Goal: Information Seeking & Learning: Learn about a topic

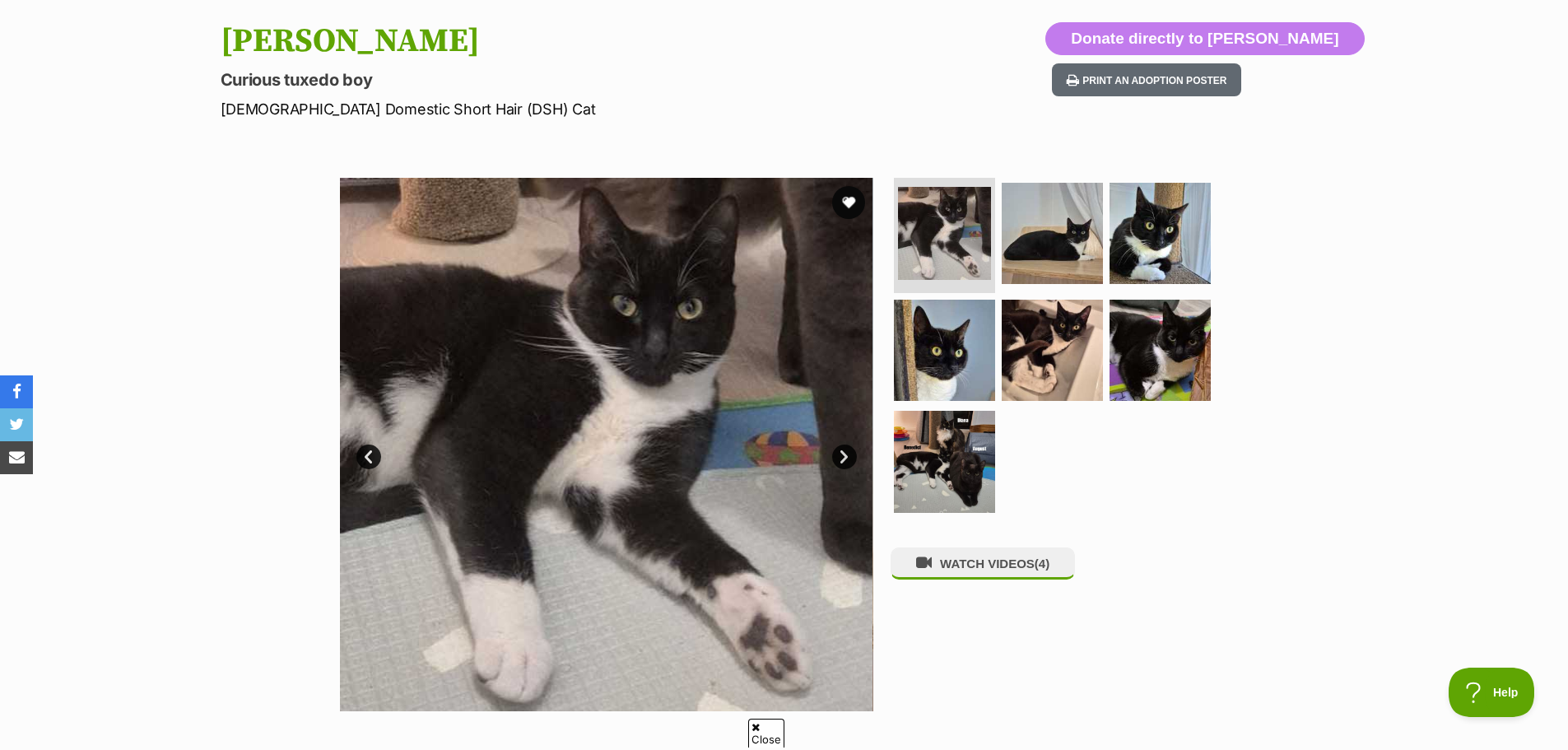
click at [840, 453] on link "Next" at bounding box center [844, 456] width 25 height 25
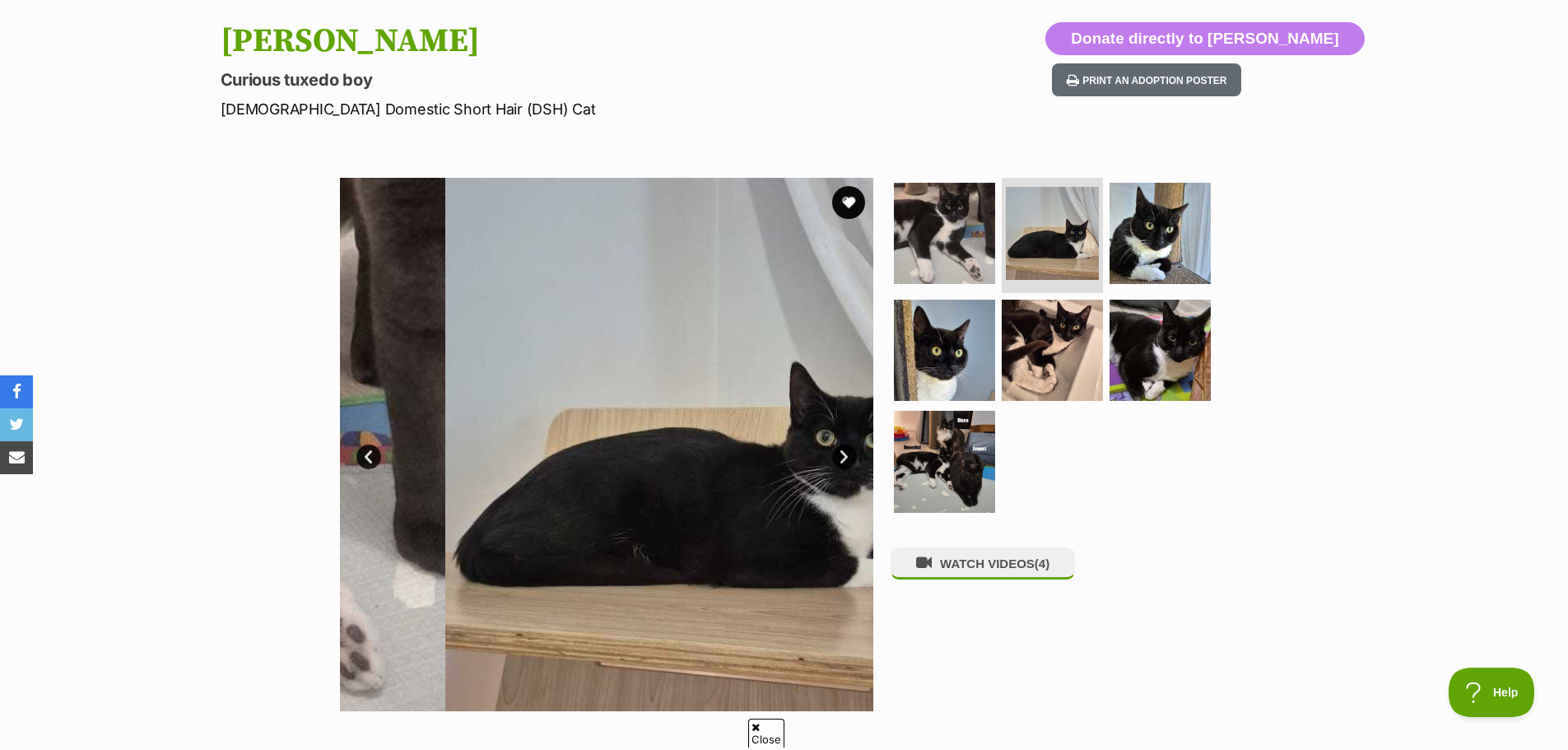
click at [840, 454] on link "Next" at bounding box center [844, 456] width 25 height 25
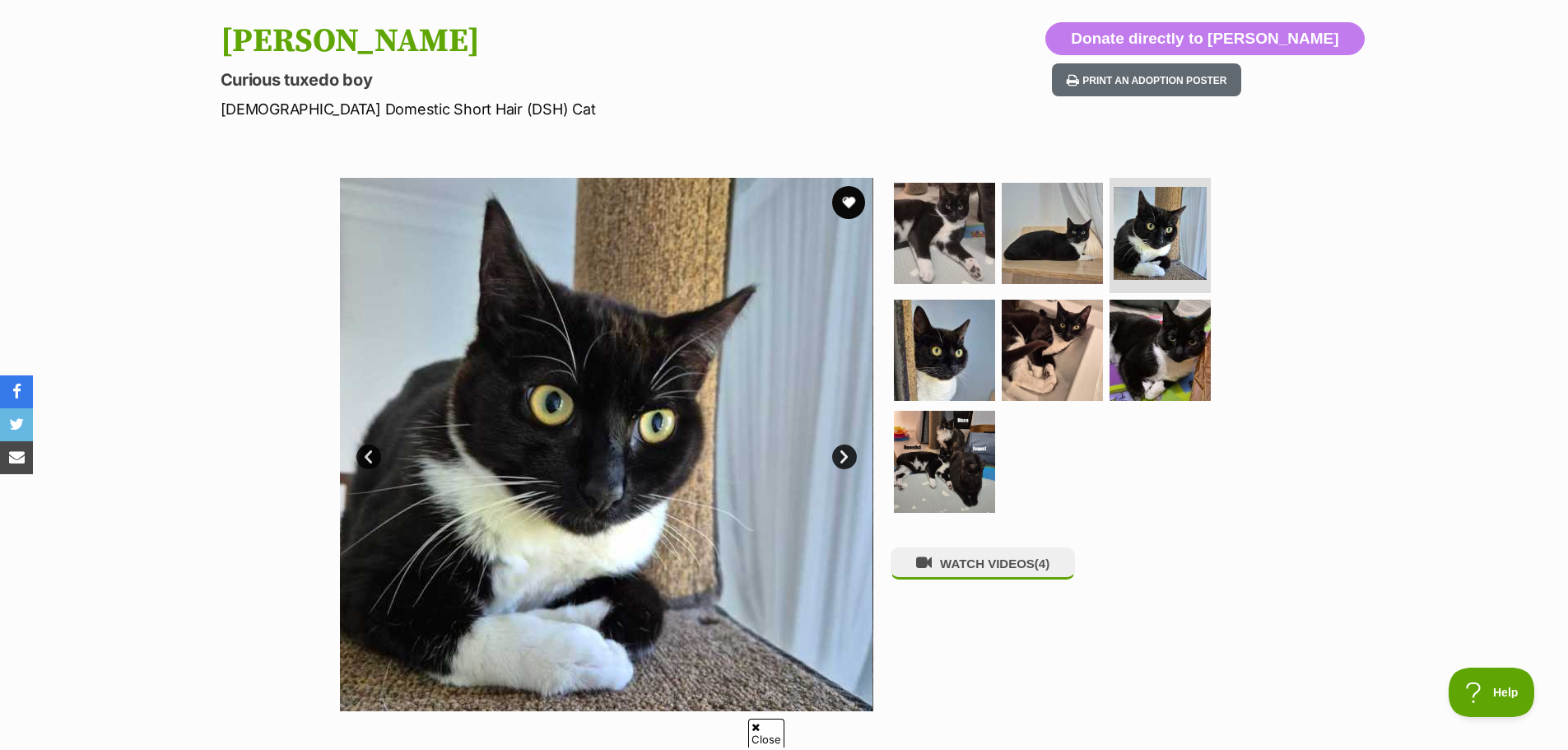
click at [839, 453] on link "Next" at bounding box center [844, 456] width 25 height 25
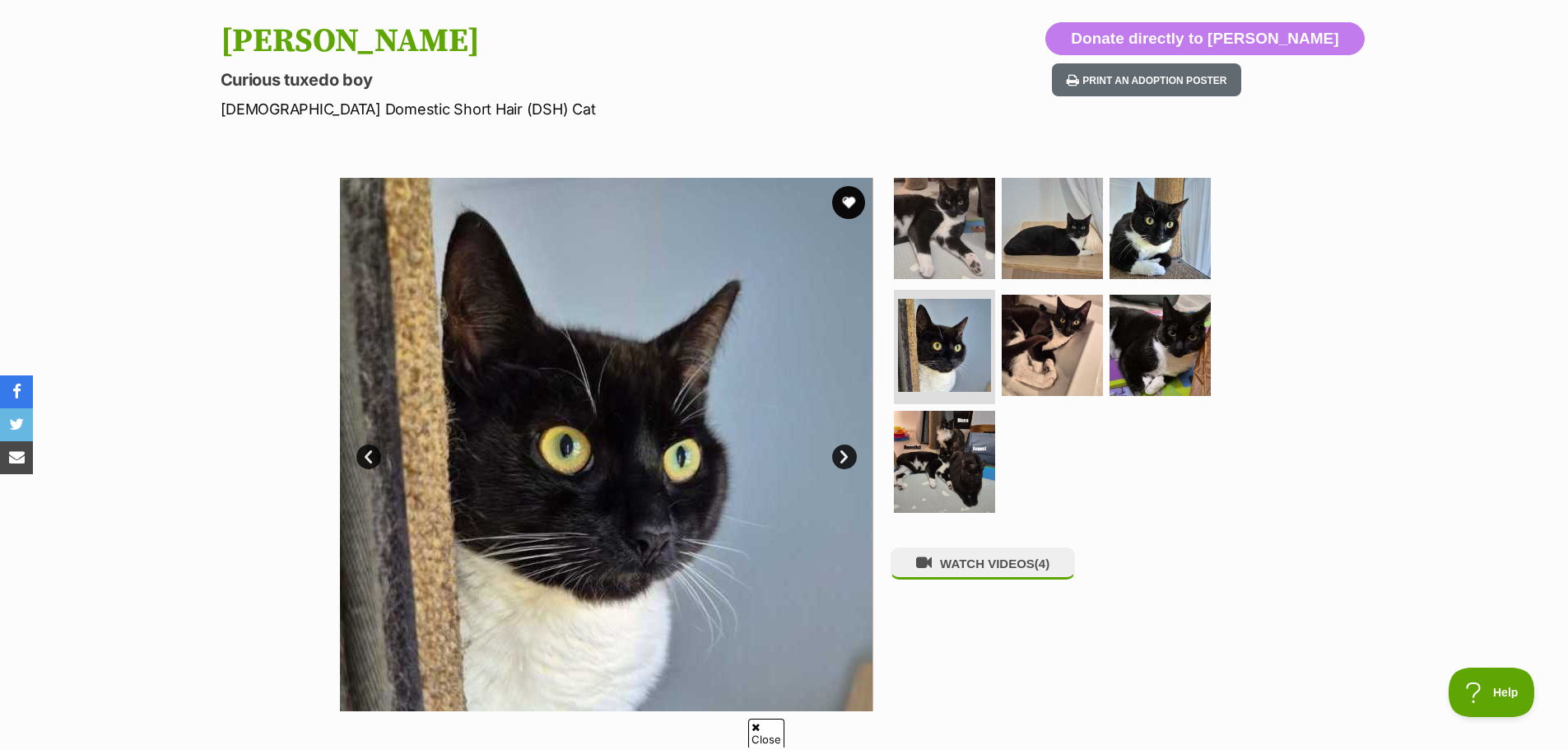
click at [839, 453] on link "Next" at bounding box center [844, 456] width 25 height 25
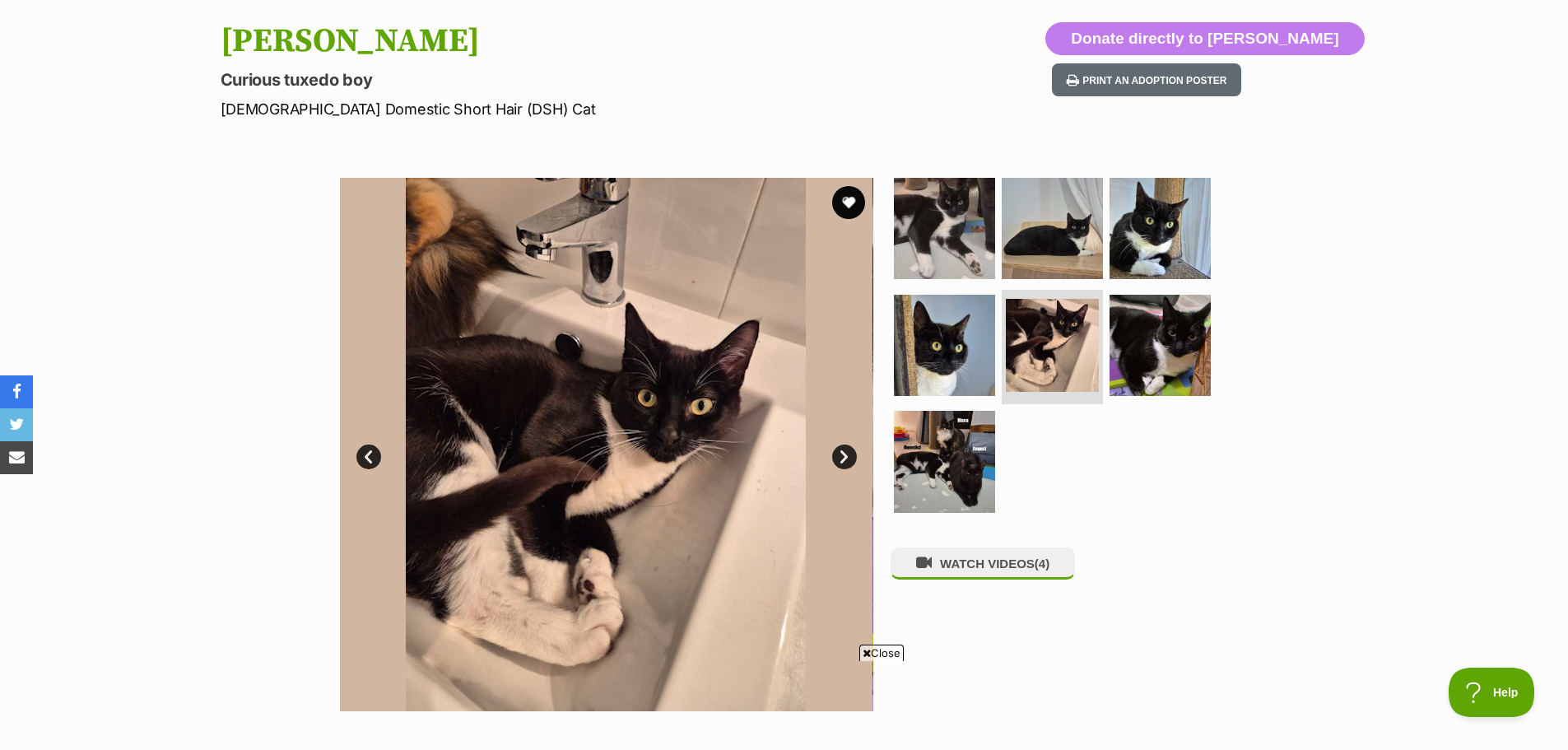
click at [839, 453] on link "Next" at bounding box center [844, 456] width 25 height 25
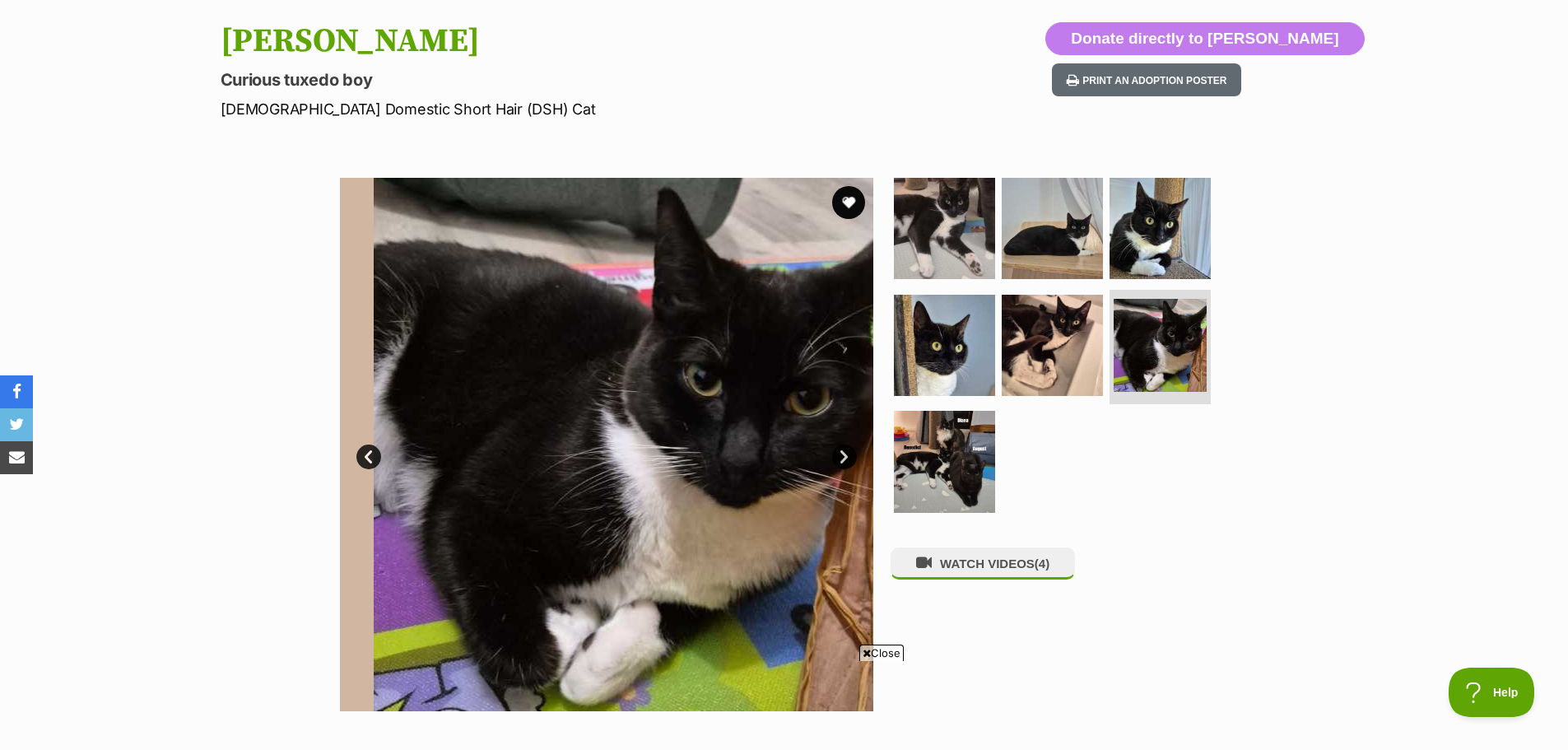
click at [893, 654] on span "Close" at bounding box center [881, 652] width 44 height 16
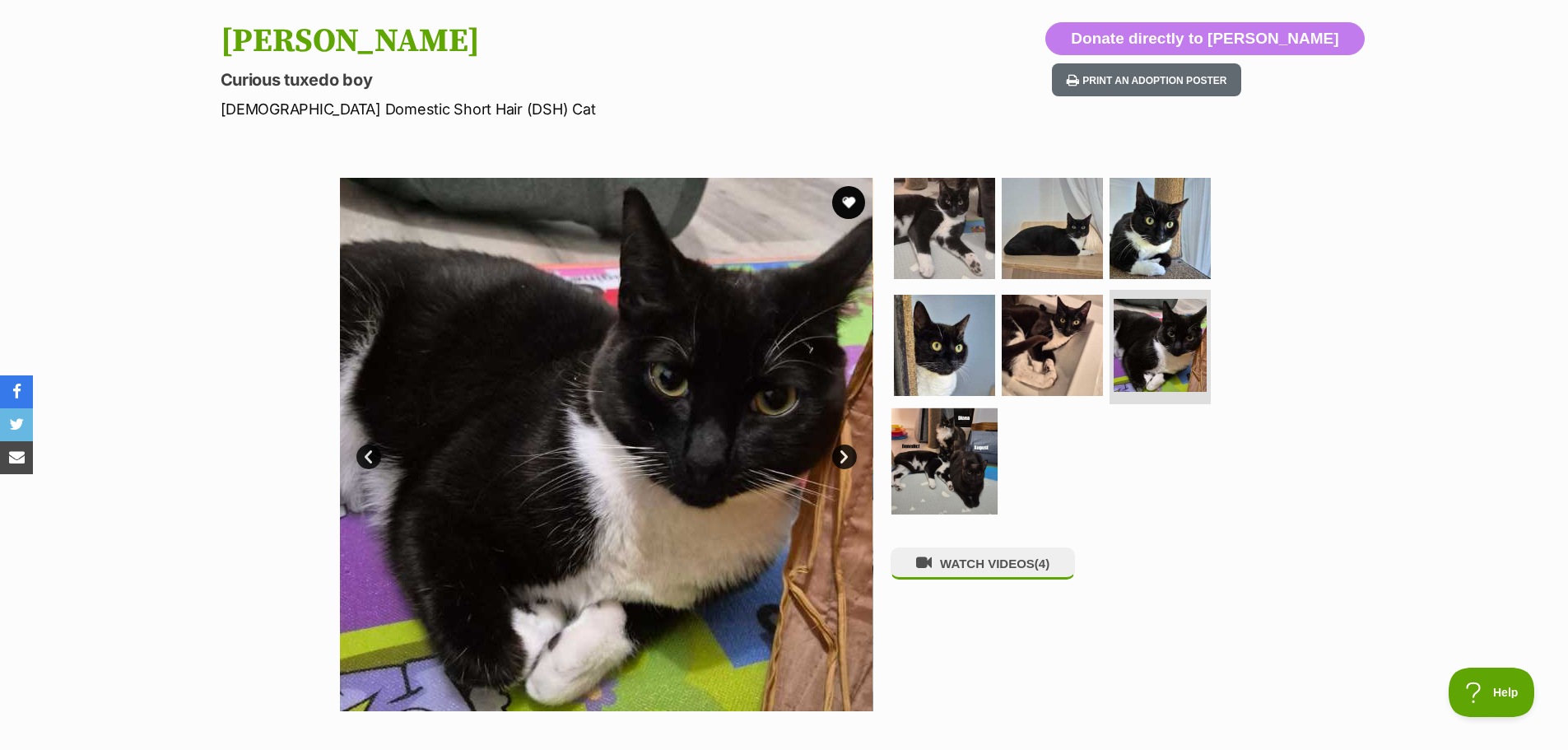
click at [935, 466] on img at bounding box center [944, 461] width 106 height 106
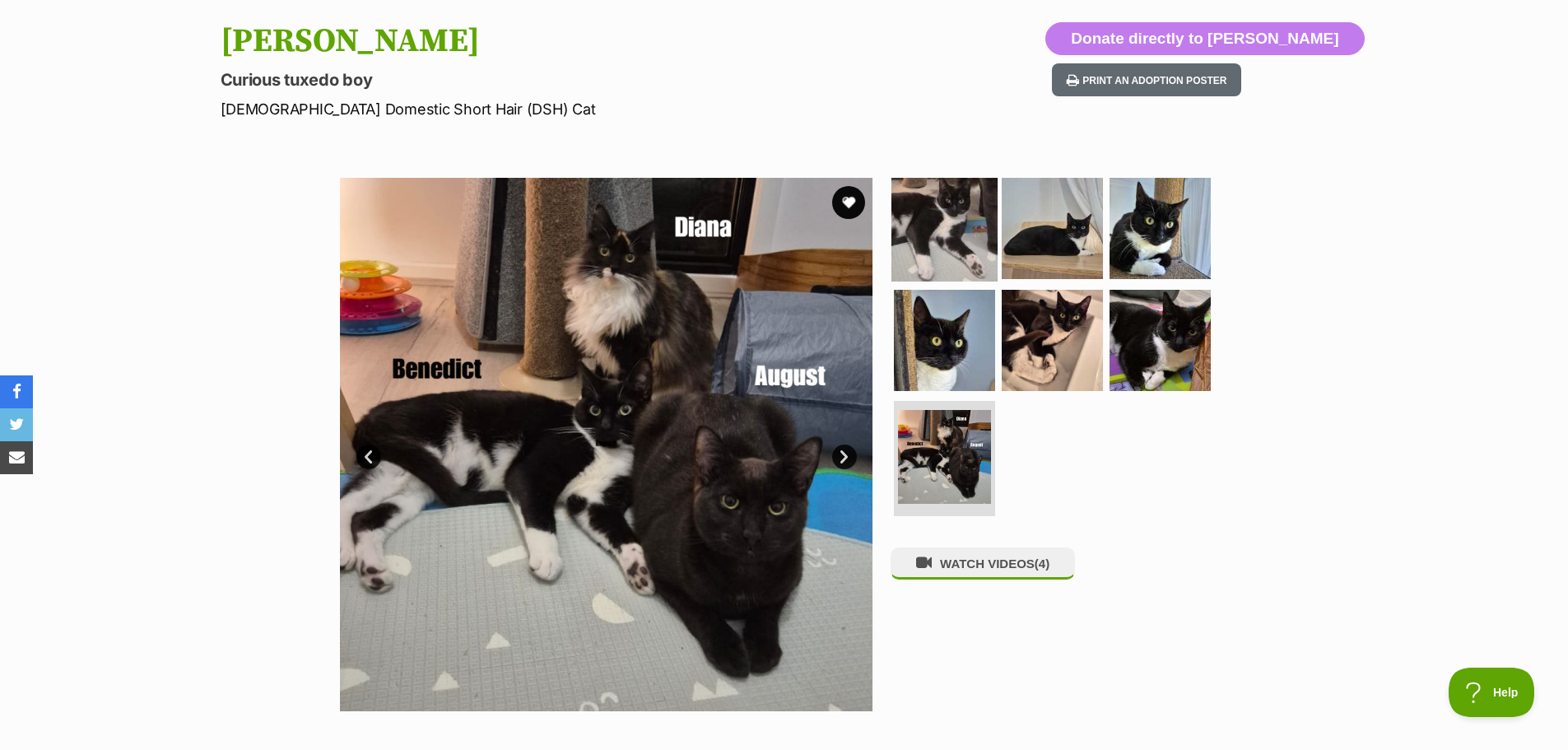
click at [942, 203] on img at bounding box center [944, 228] width 106 height 106
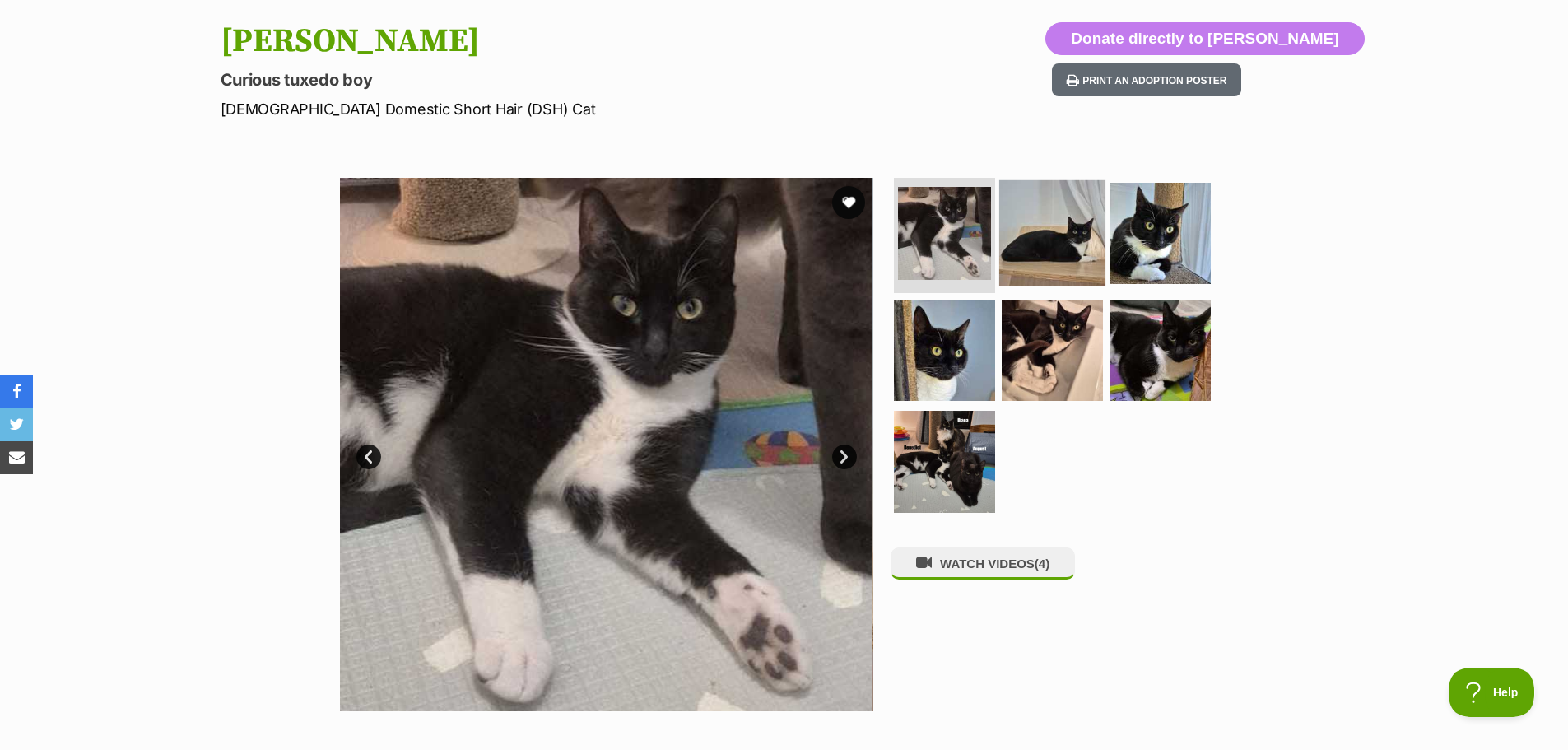
click at [1014, 214] on img at bounding box center [1052, 233] width 106 height 106
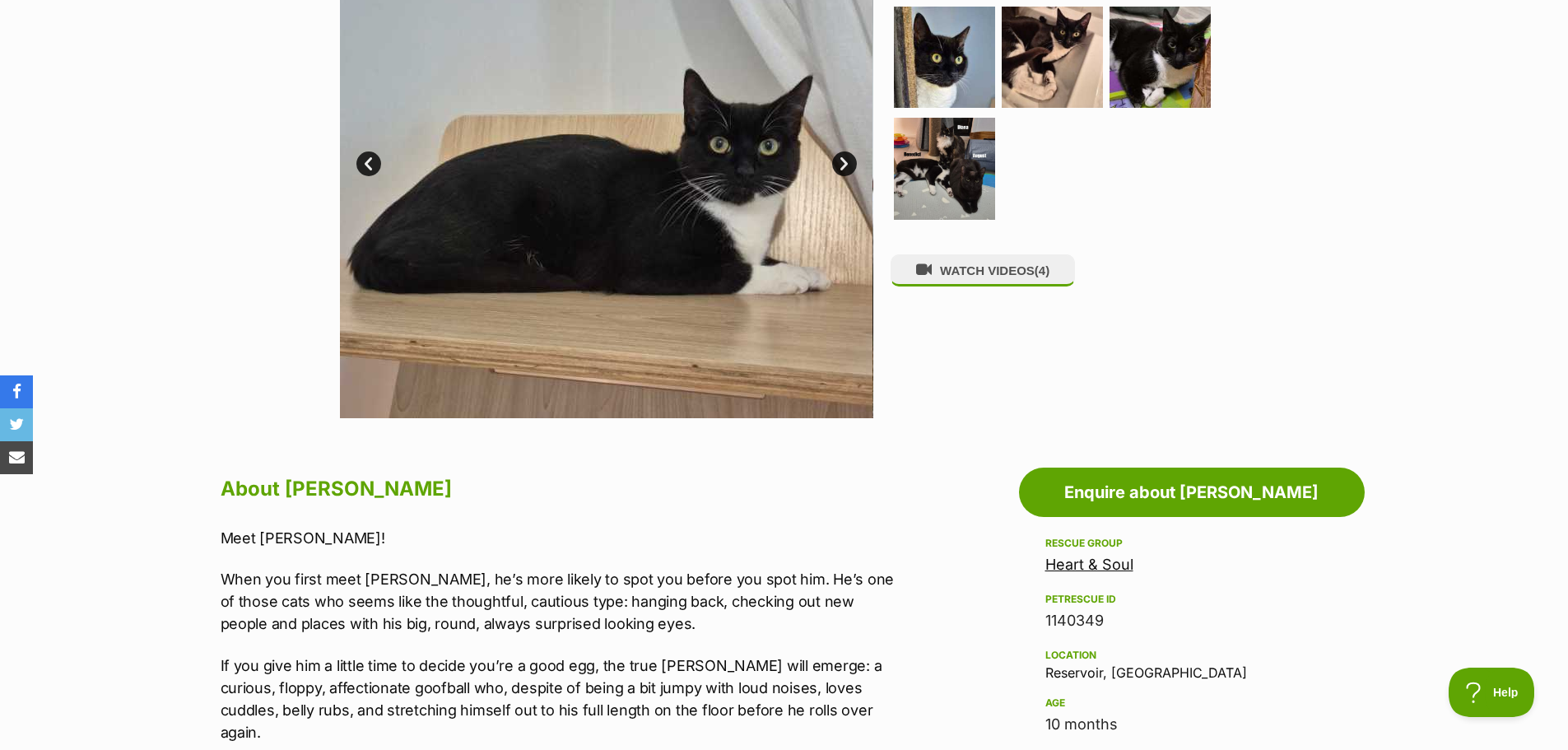
scroll to position [741, 0]
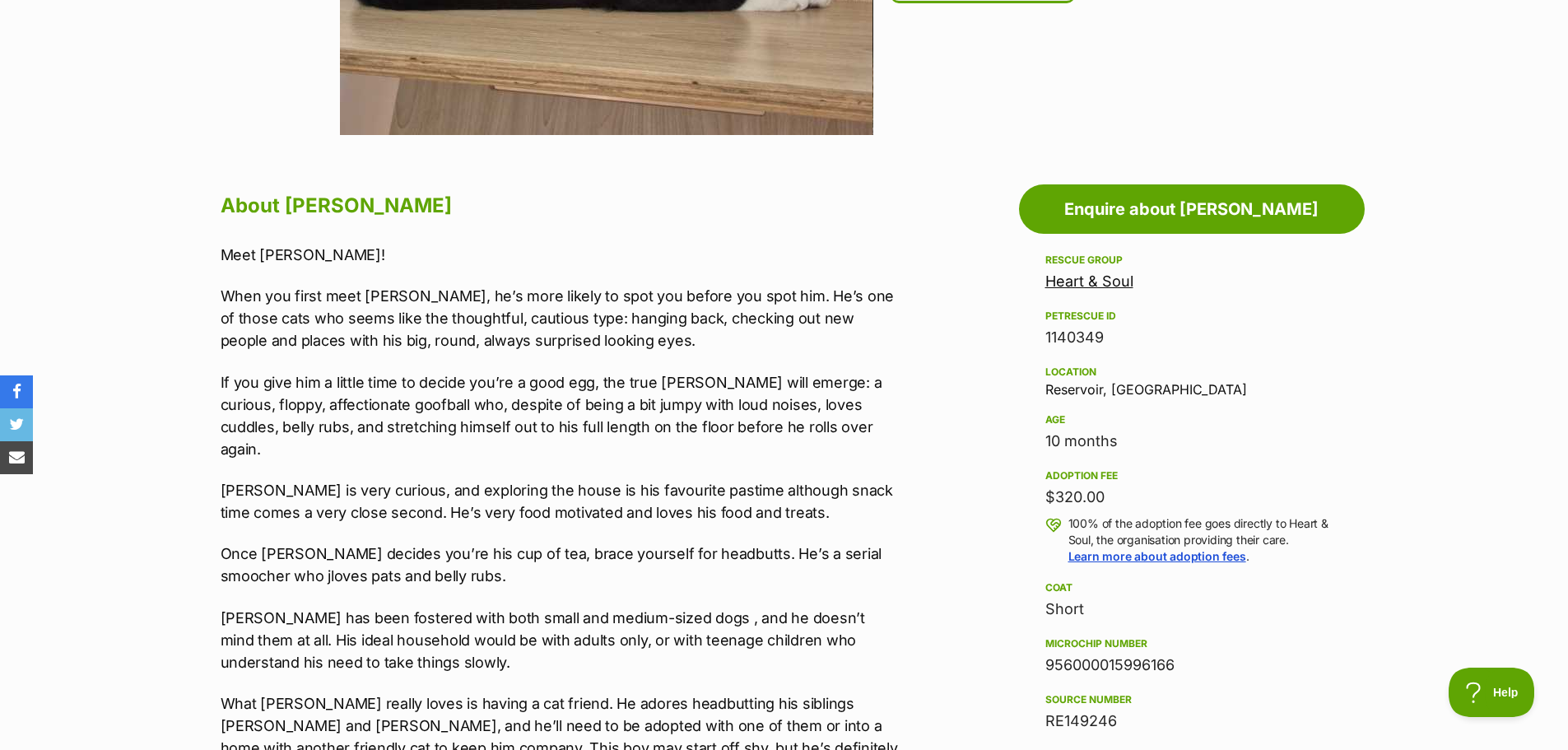
click at [555, 334] on p "When you first meet [PERSON_NAME], he’s more likely to spot you before you spot…" at bounding box center [560, 318] width 680 height 67
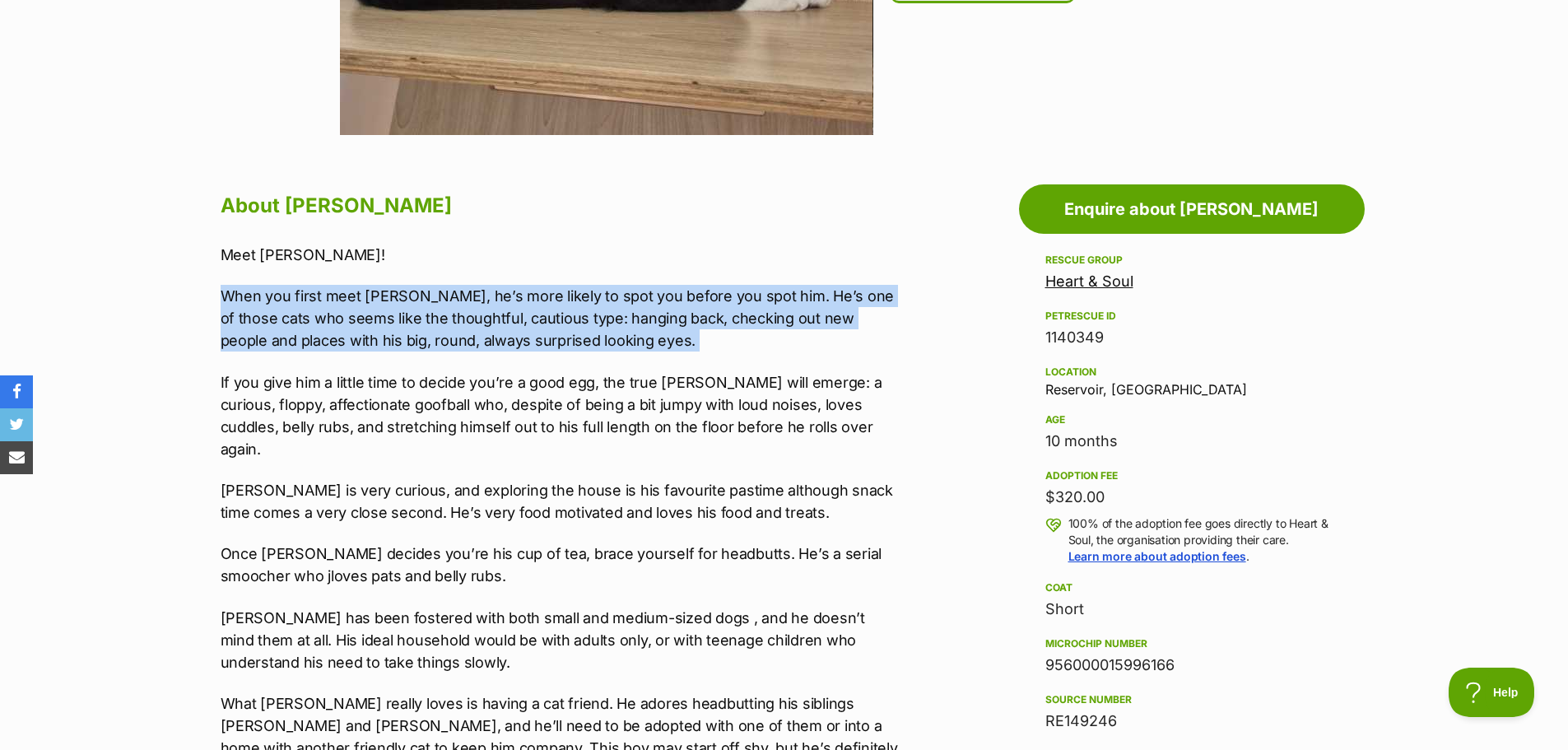
click at [555, 334] on p "When you first meet [PERSON_NAME], he’s more likely to spot you before you spot…" at bounding box center [560, 318] width 680 height 67
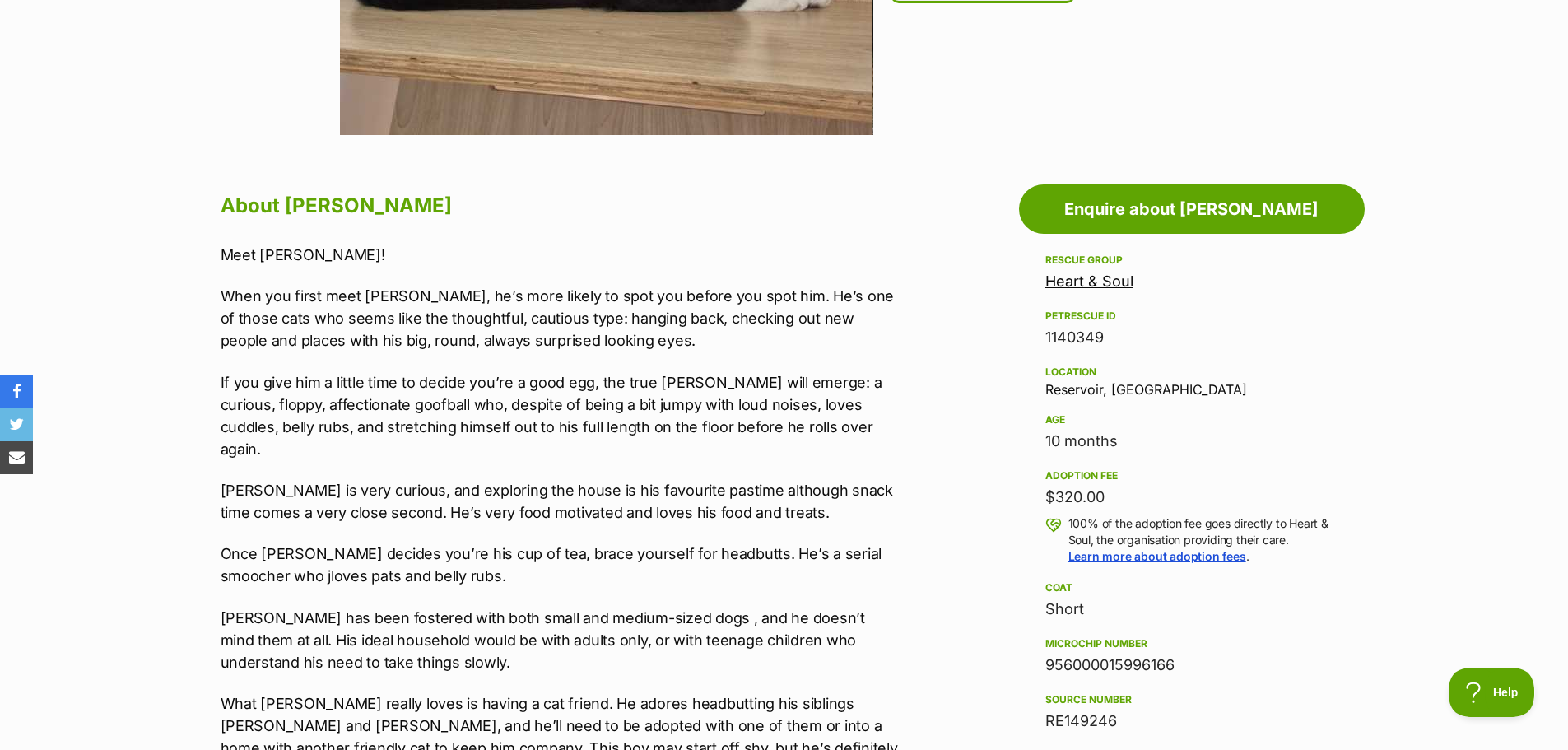
click at [565, 397] on p "If you give him a little time to decide you’re a good egg, the true [PERSON_NAM…" at bounding box center [560, 415] width 680 height 89
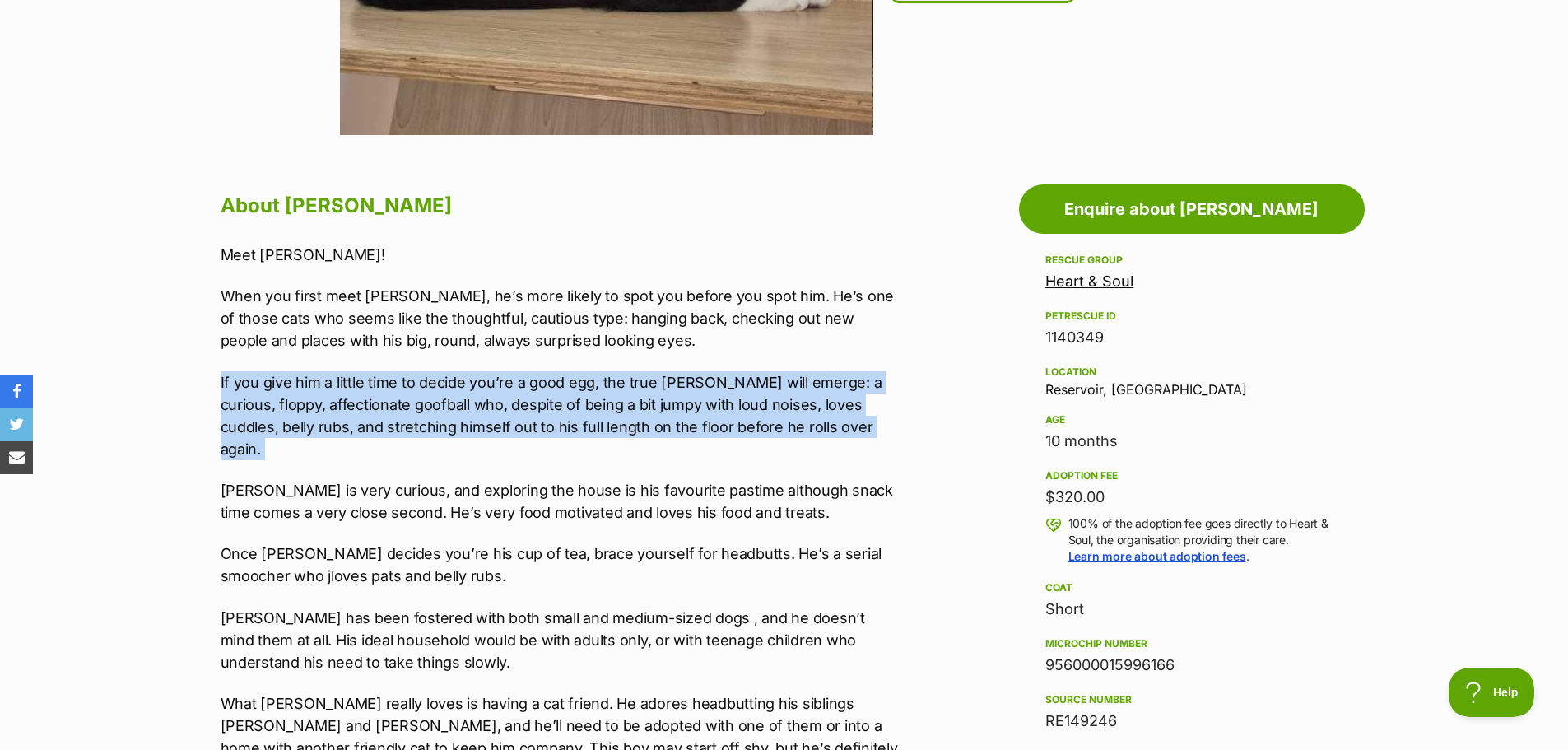
click at [565, 397] on p "If you give him a little time to decide you’re a good egg, the true [PERSON_NAM…" at bounding box center [560, 415] width 680 height 89
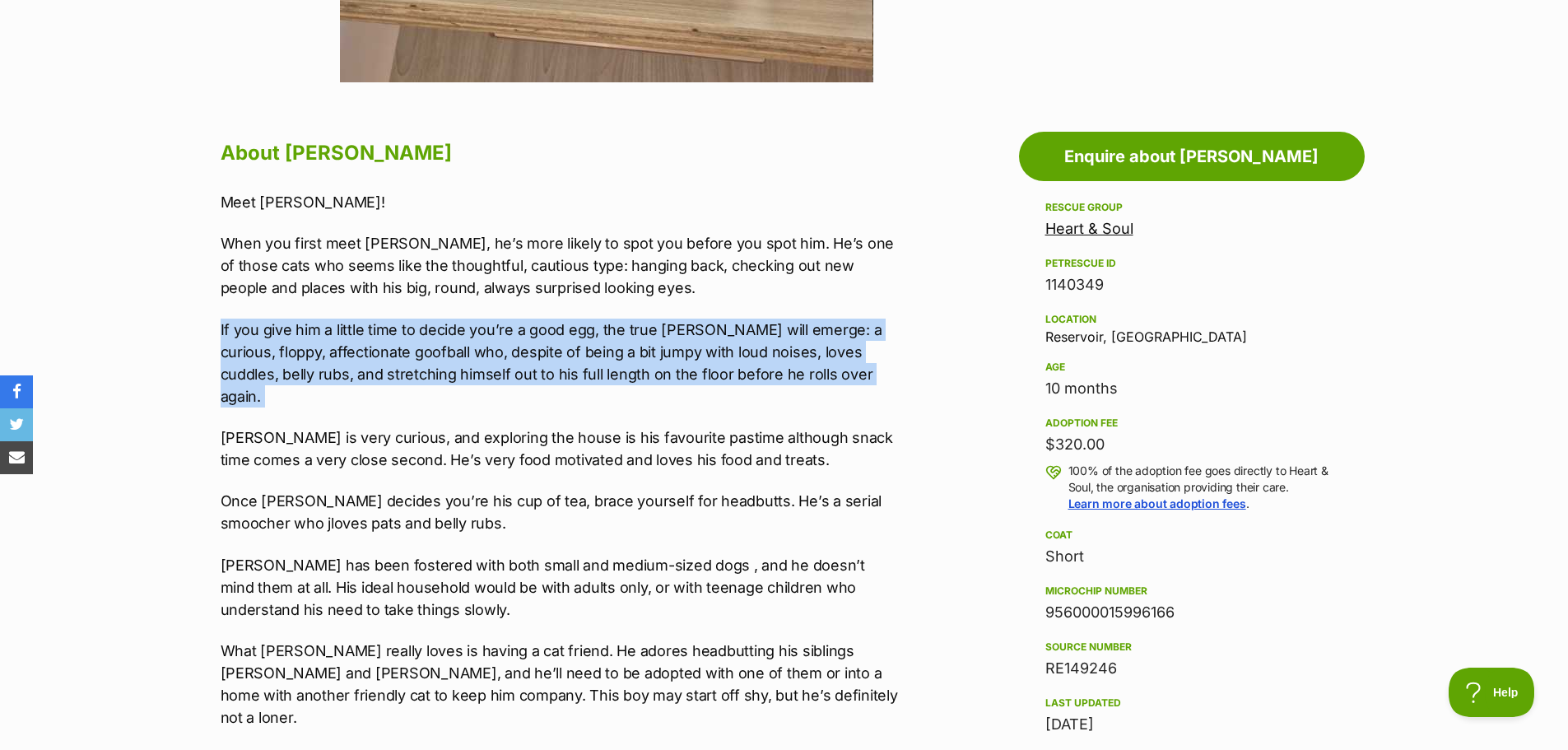
scroll to position [823, 0]
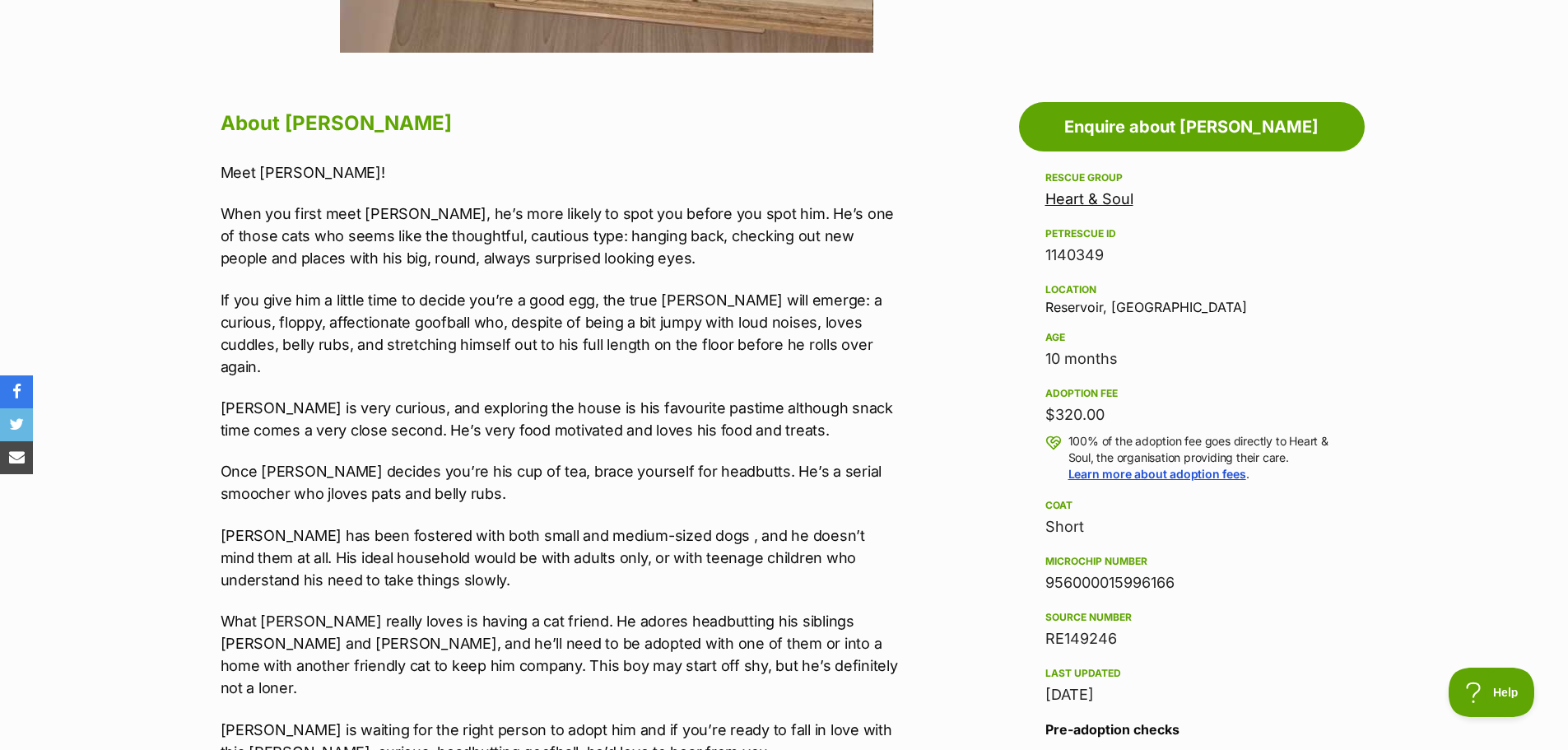
click at [539, 401] on p "[PERSON_NAME] is very curious, and exploring the house is his favourite pastime…" at bounding box center [560, 419] width 680 height 44
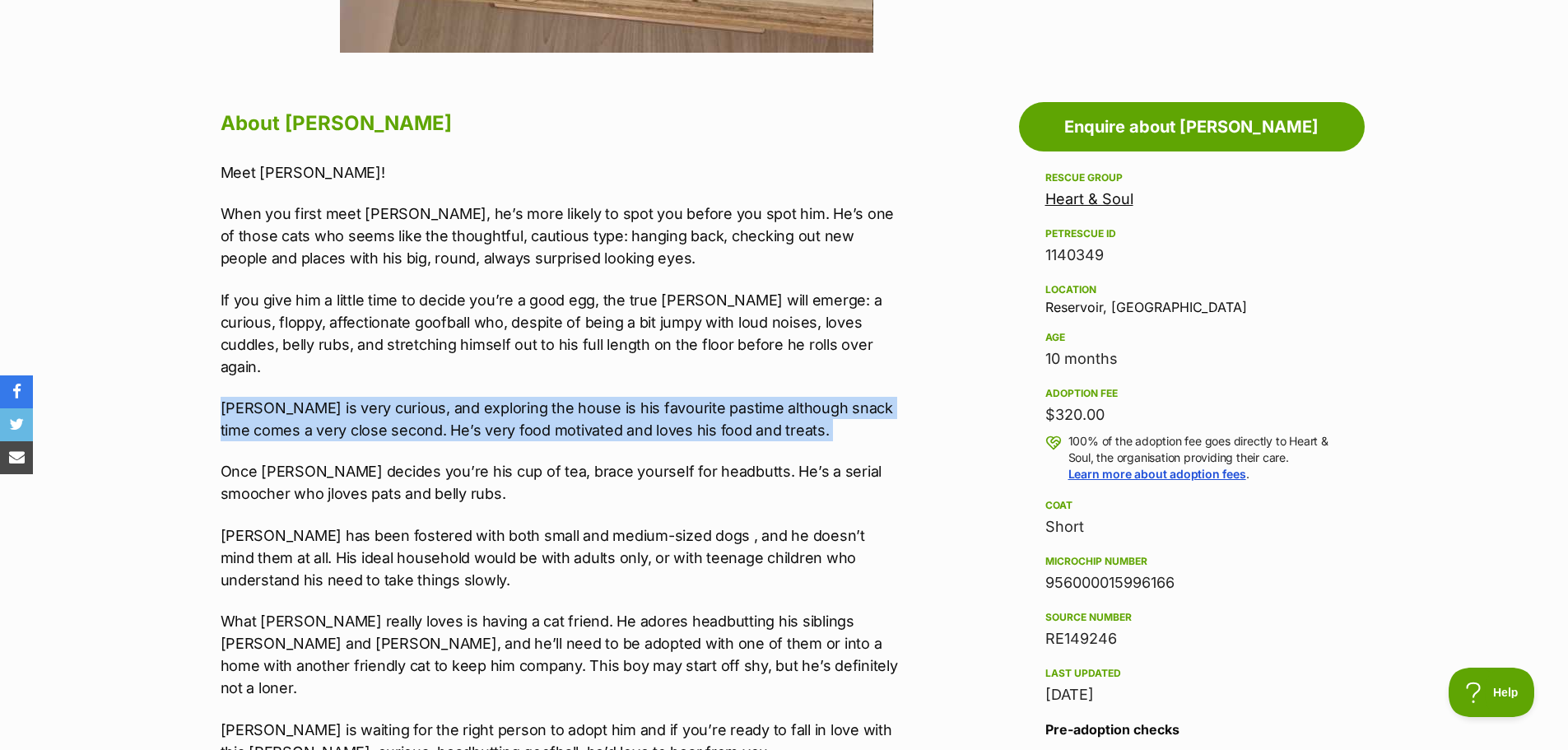
click at [539, 401] on p "[PERSON_NAME] is very curious, and exploring the house is his favourite pastime…" at bounding box center [560, 419] width 680 height 44
click at [542, 397] on p "[PERSON_NAME] is very curious, and exploring the house is his favourite pastime…" at bounding box center [560, 419] width 680 height 44
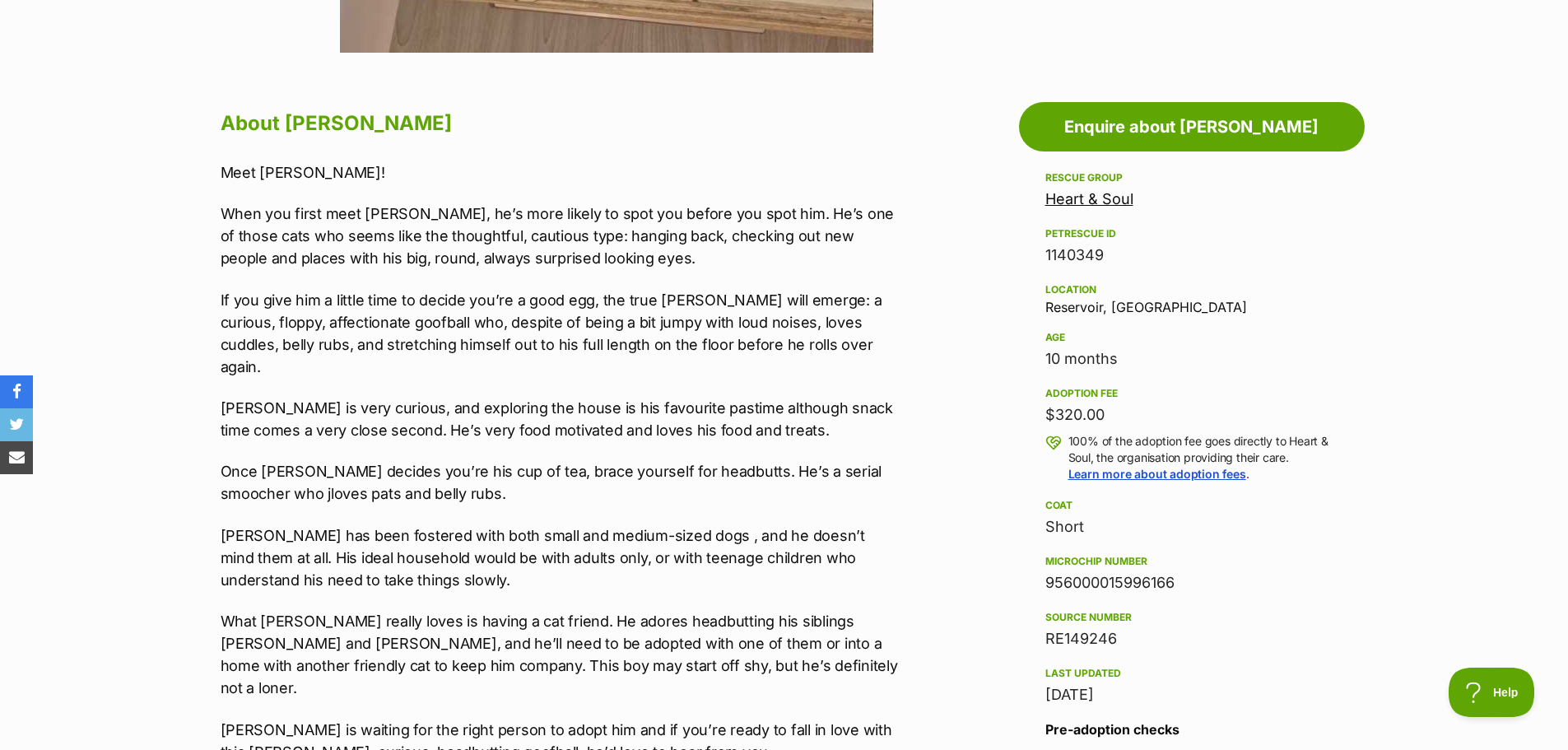
click at [436, 460] on p "Once [PERSON_NAME] decides you’re his cup of tea, brace yourself for headbutts.…" at bounding box center [560, 482] width 680 height 44
click at [435, 460] on p "Once [PERSON_NAME] decides you’re his cup of tea, brace yourself for headbutts.…" at bounding box center [560, 482] width 680 height 44
click at [483, 525] on p "[PERSON_NAME] has been fostered with both small and medium-sized dogs , and he …" at bounding box center [560, 558] width 680 height 67
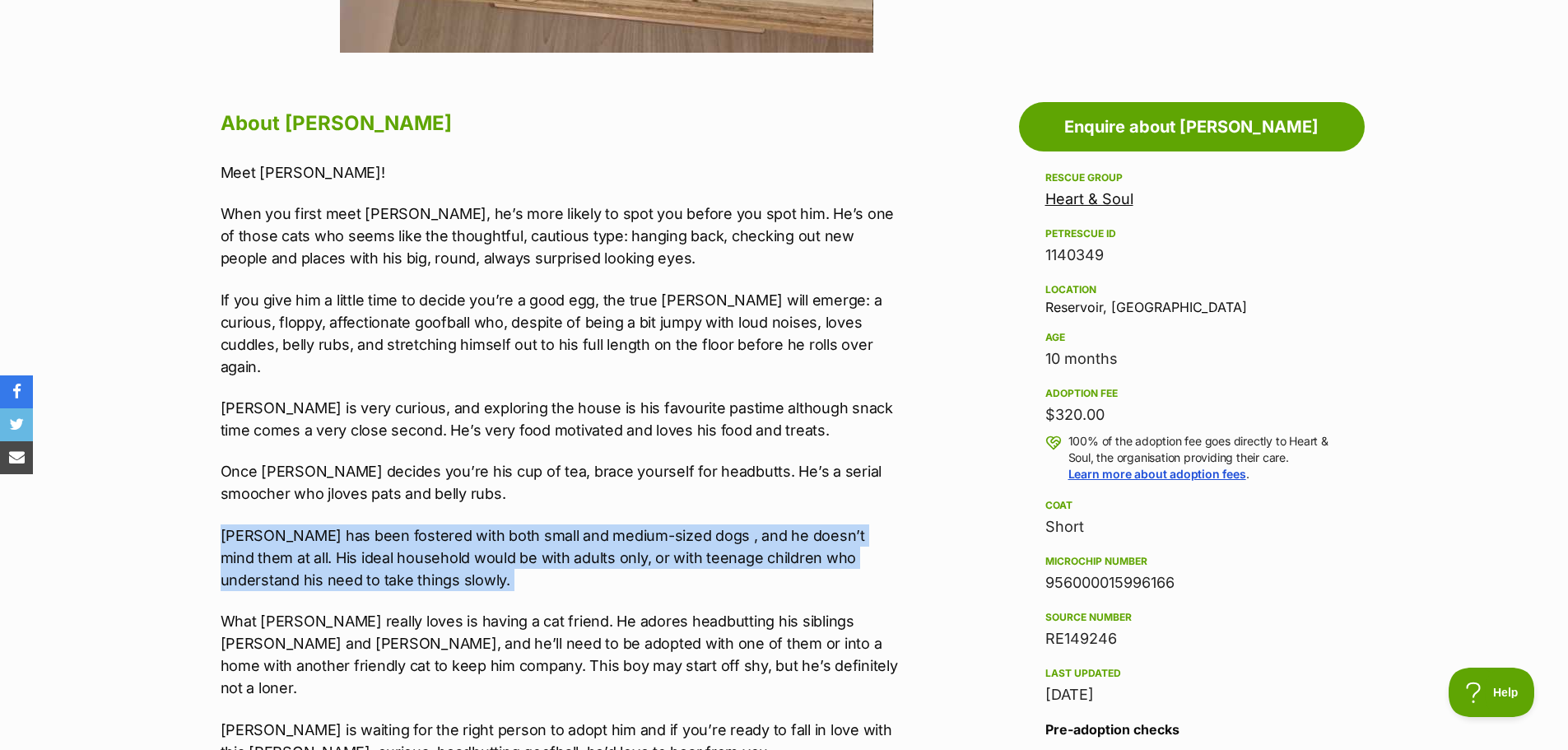
click at [483, 525] on p "[PERSON_NAME] has been fostered with both small and medium-sized dogs , and he …" at bounding box center [560, 558] width 680 height 67
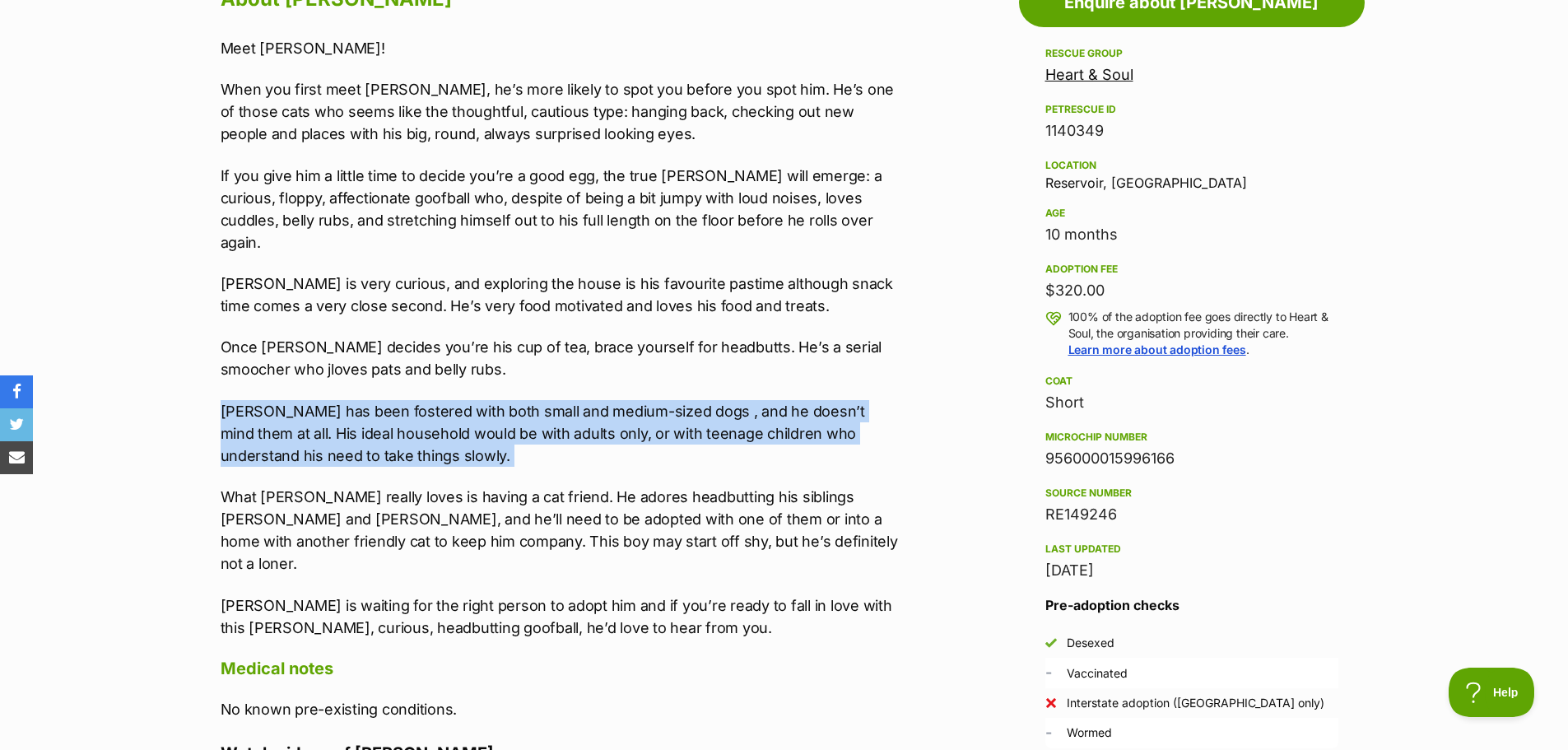
scroll to position [987, 0]
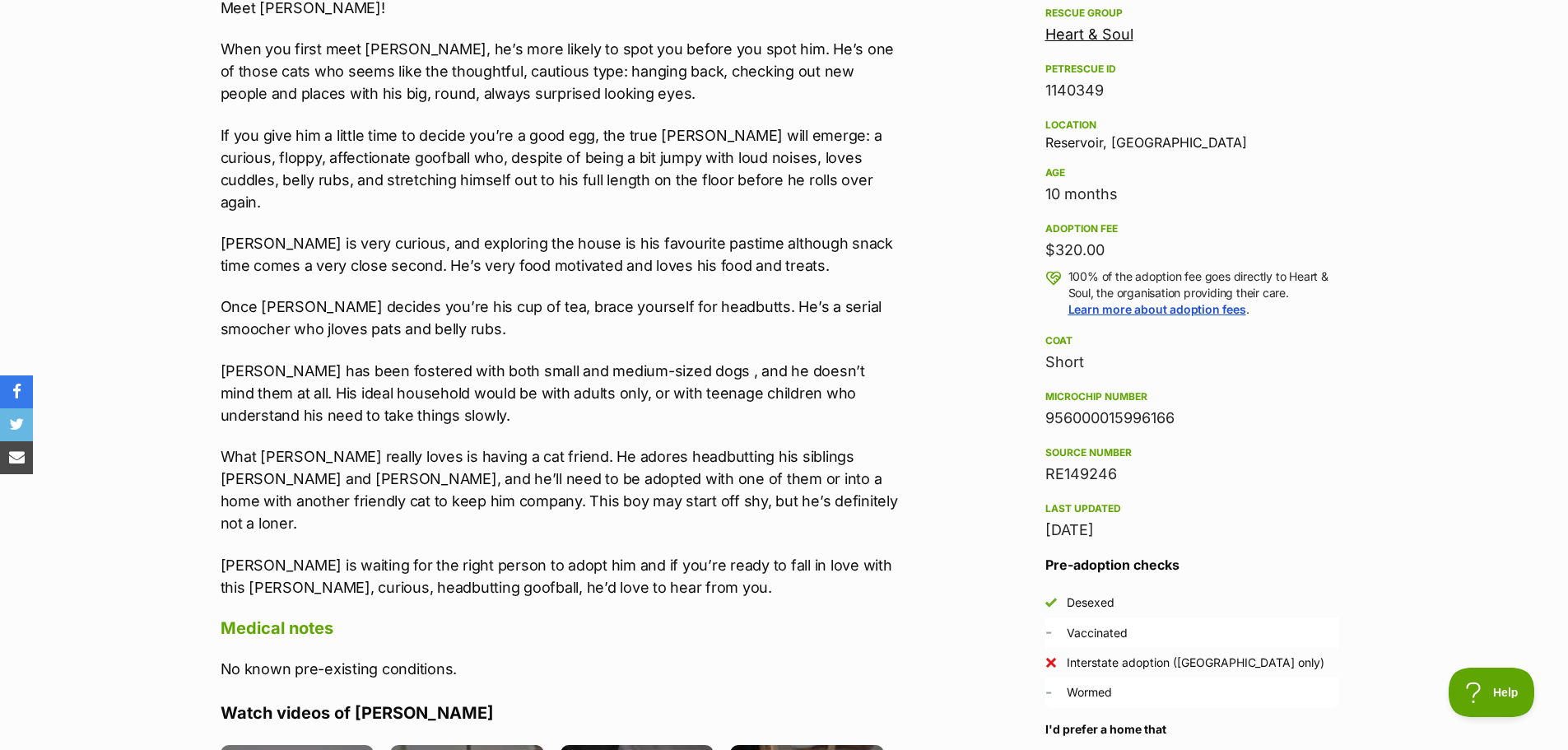
click at [494, 445] on p "What [PERSON_NAME] really loves is having a cat friend. He adores headbutting h…" at bounding box center [560, 489] width 680 height 89
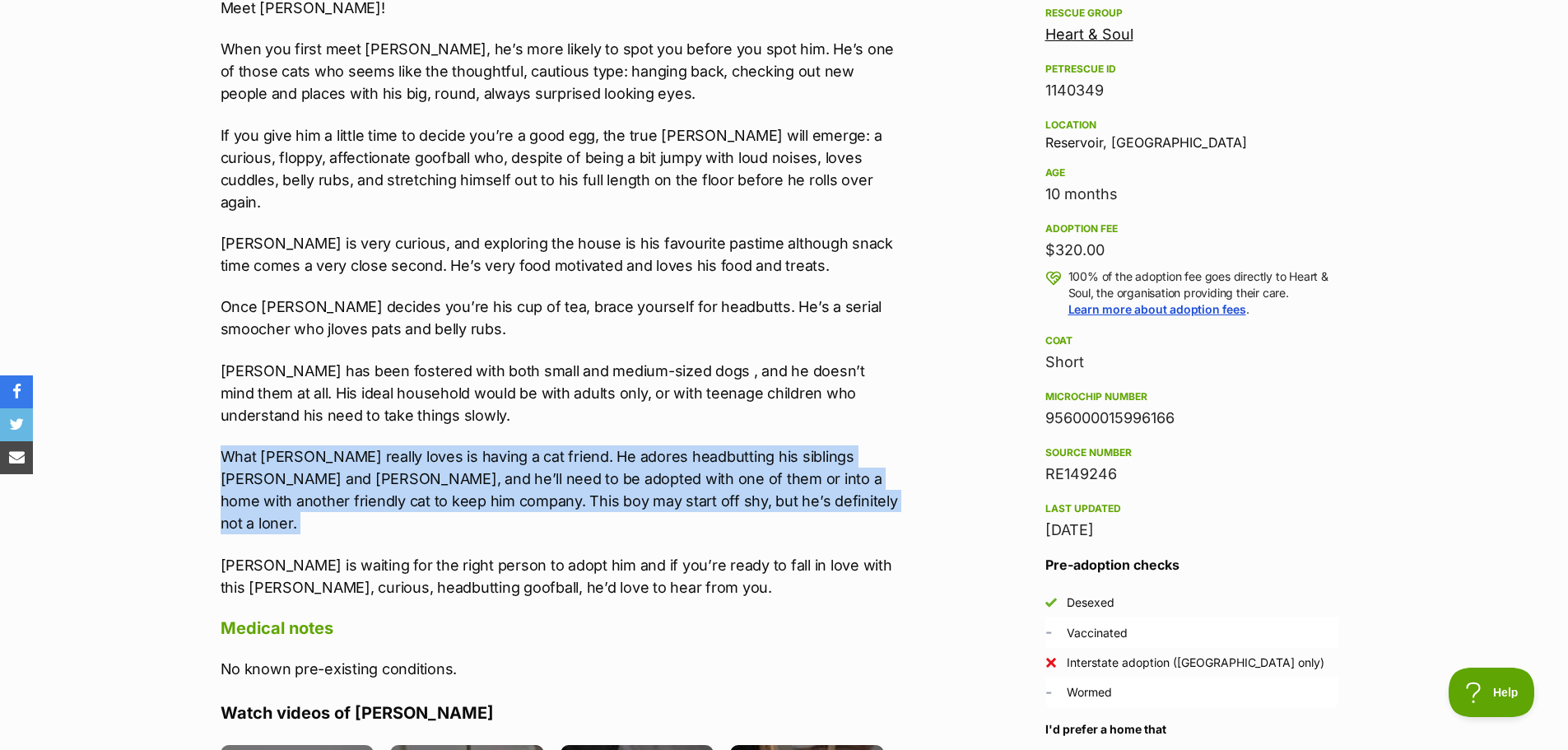
click at [494, 445] on p "What [PERSON_NAME] really loves is having a cat friend. He adores headbutting h…" at bounding box center [560, 489] width 680 height 89
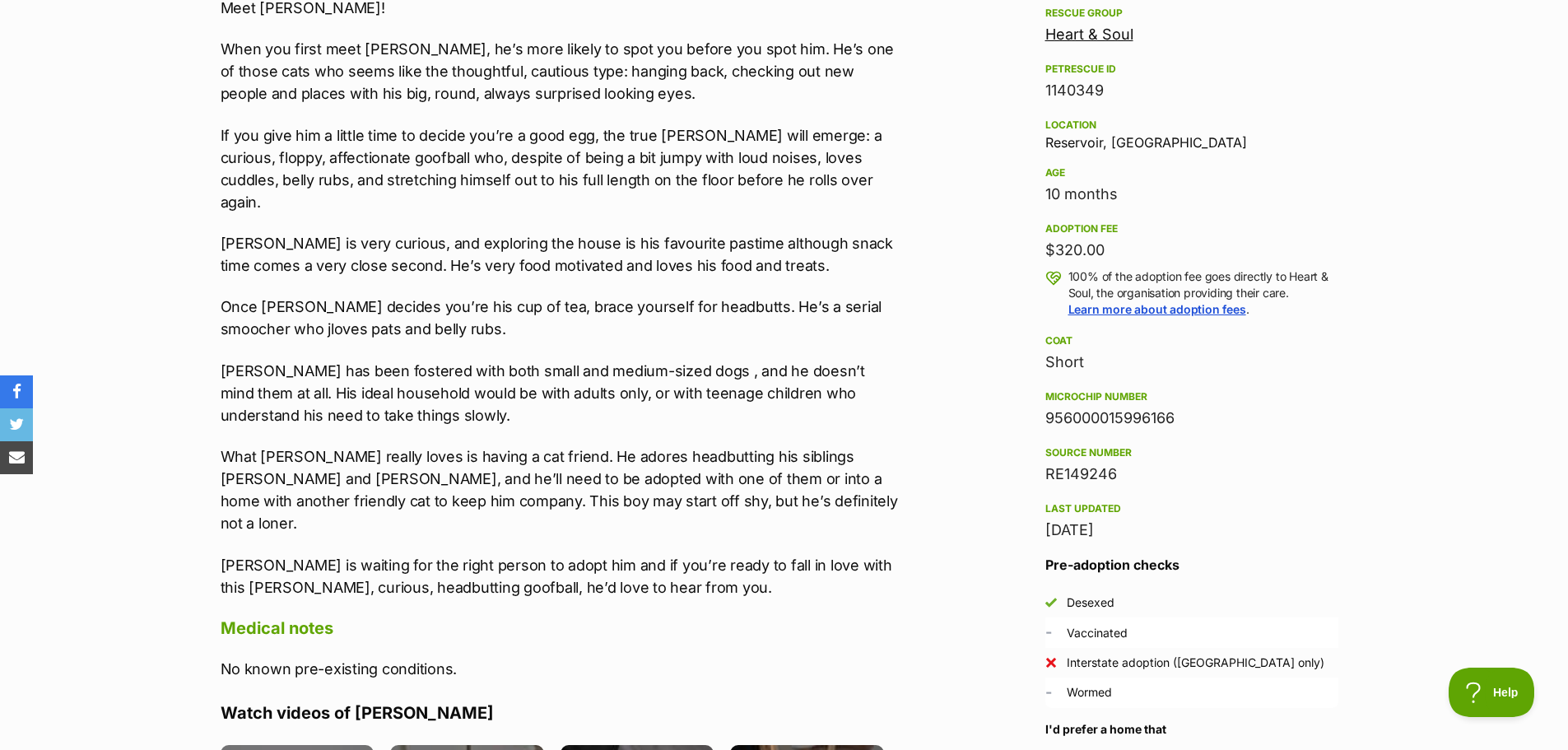
click at [494, 445] on p "What [PERSON_NAME] really loves is having a cat friend. He adores headbutting h…" at bounding box center [560, 489] width 680 height 89
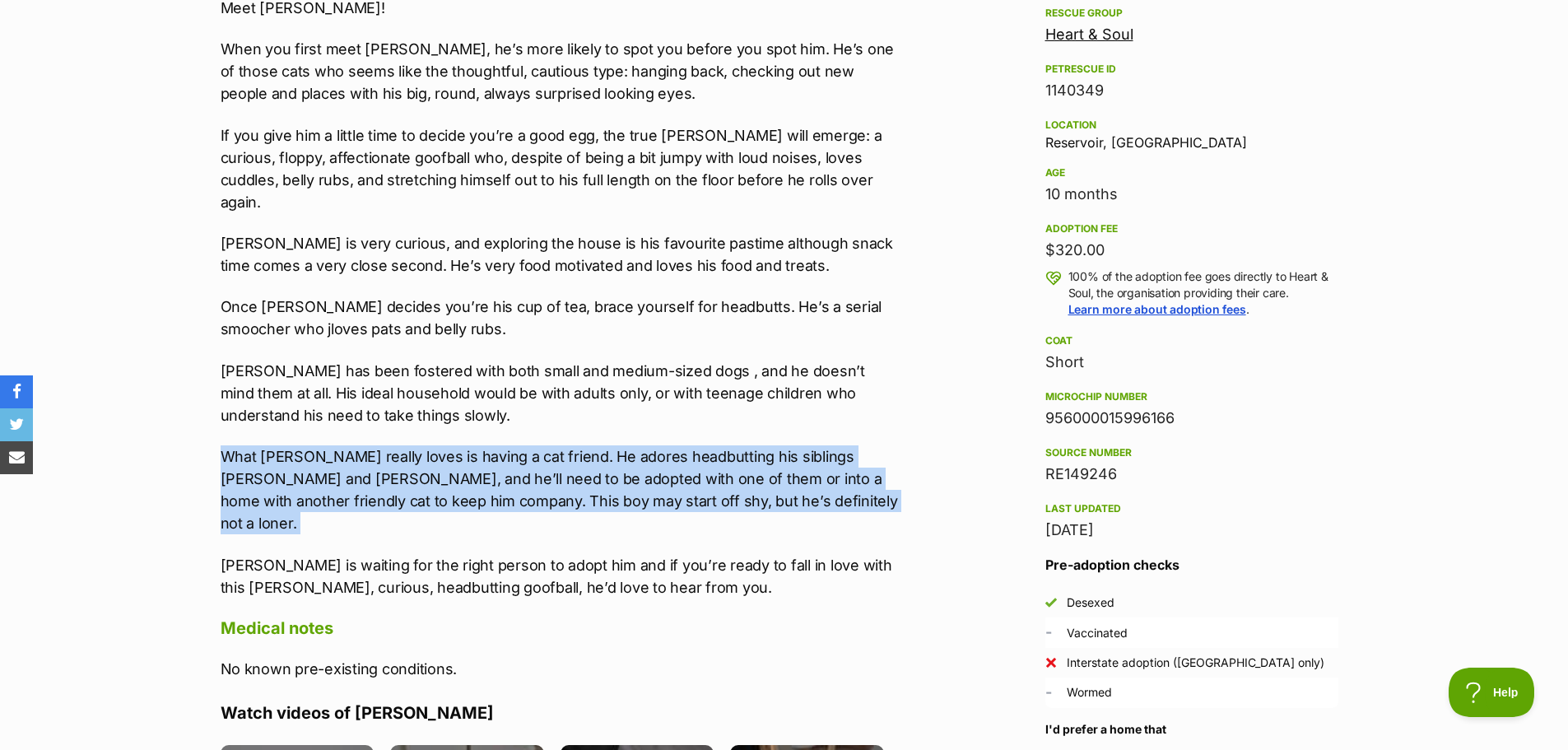
click at [494, 445] on p "What [PERSON_NAME] really loves is having a cat friend. He adores headbutting h…" at bounding box center [560, 489] width 680 height 89
click at [791, 475] on p "What [PERSON_NAME] really loves is having a cat friend. He adores headbutting h…" at bounding box center [560, 489] width 680 height 89
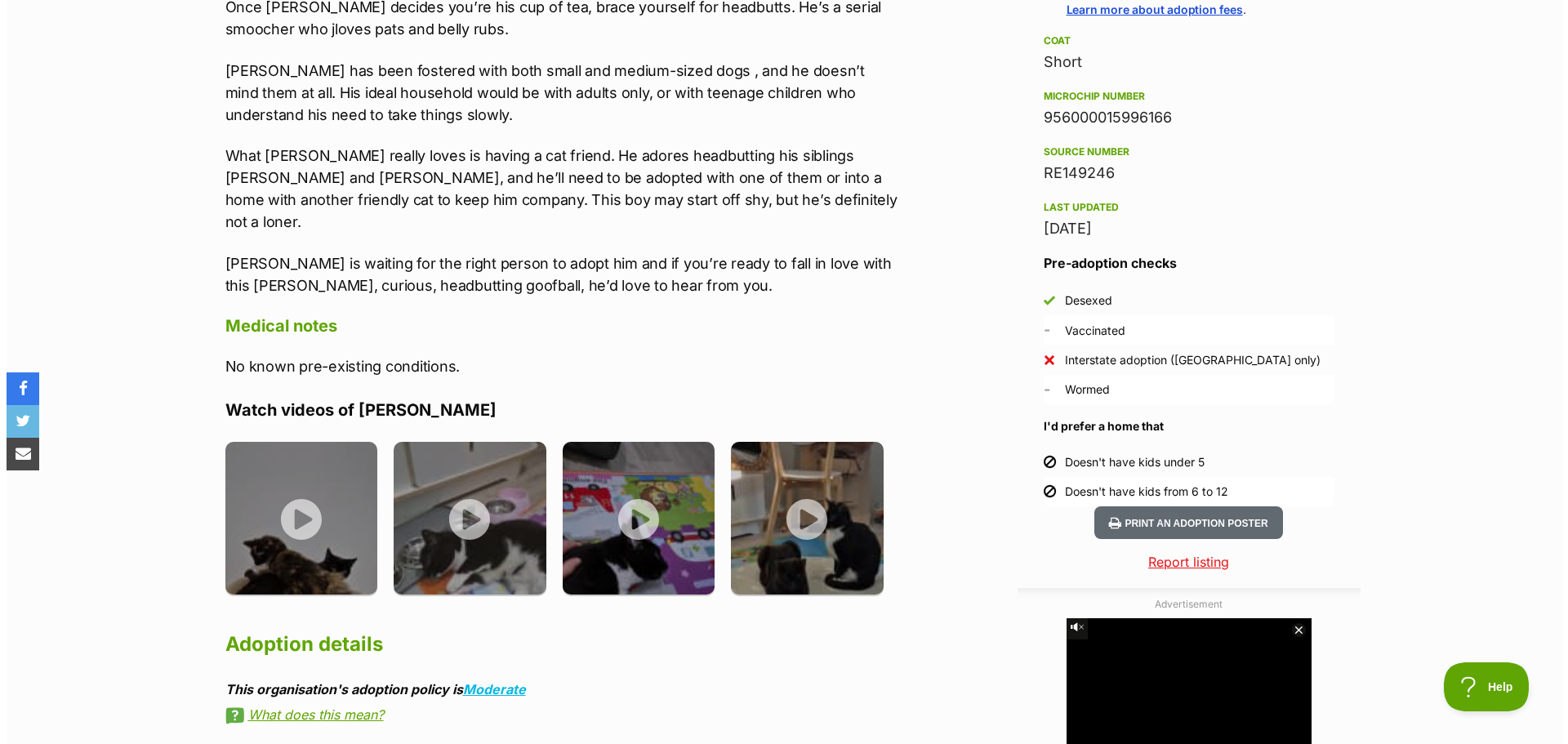
scroll to position [1306, 0]
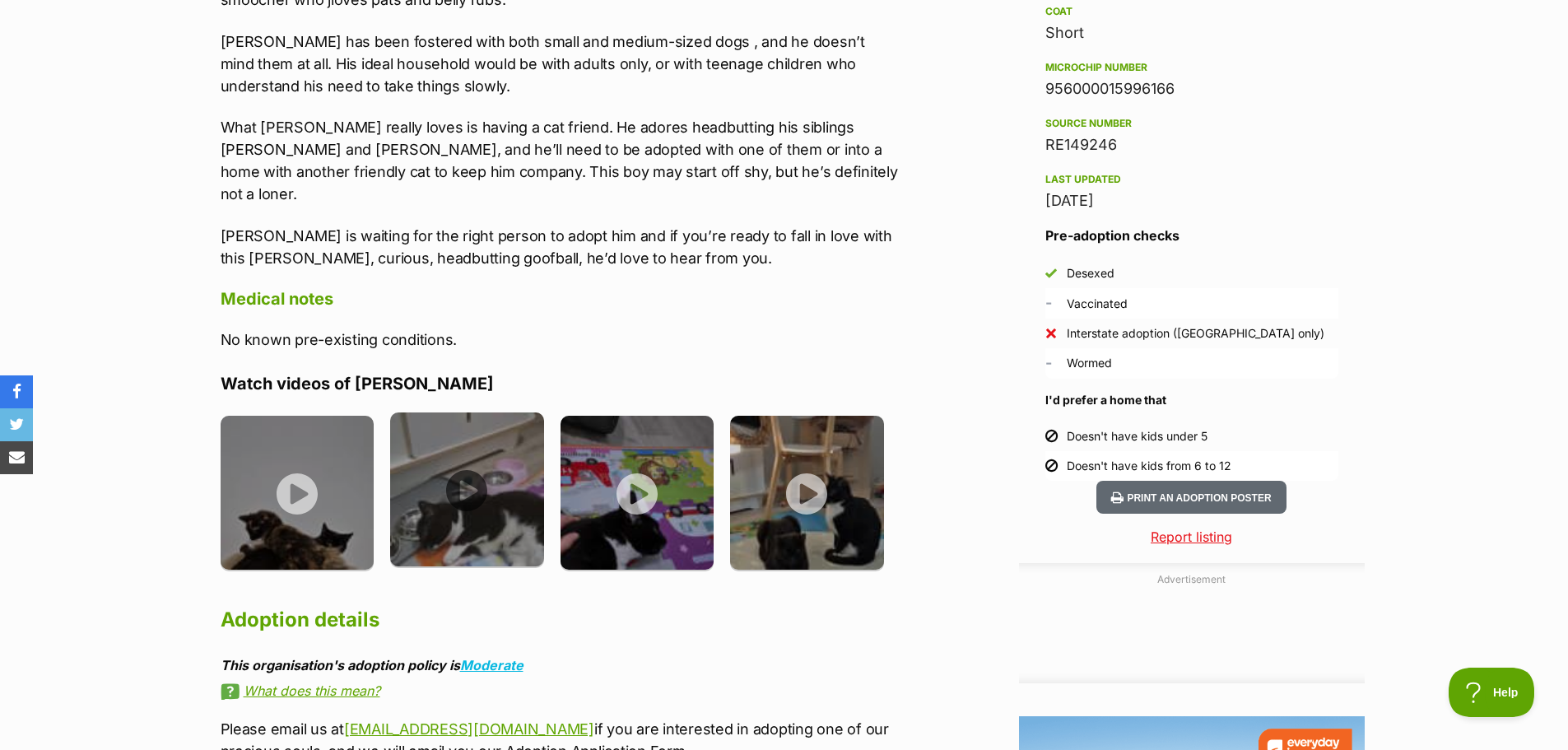
click at [461, 445] on img at bounding box center [467, 490] width 154 height 154
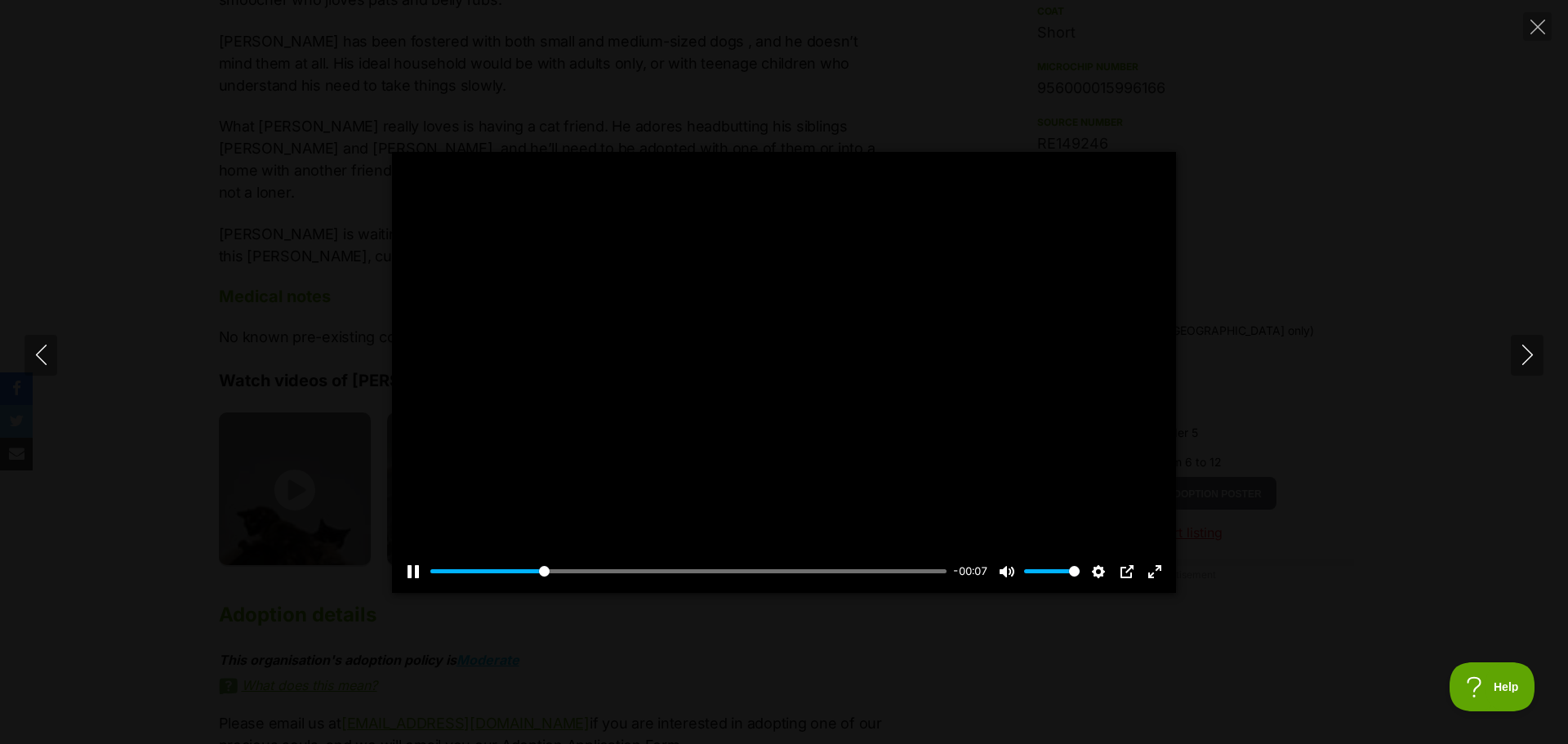
scroll to position [0, 0]
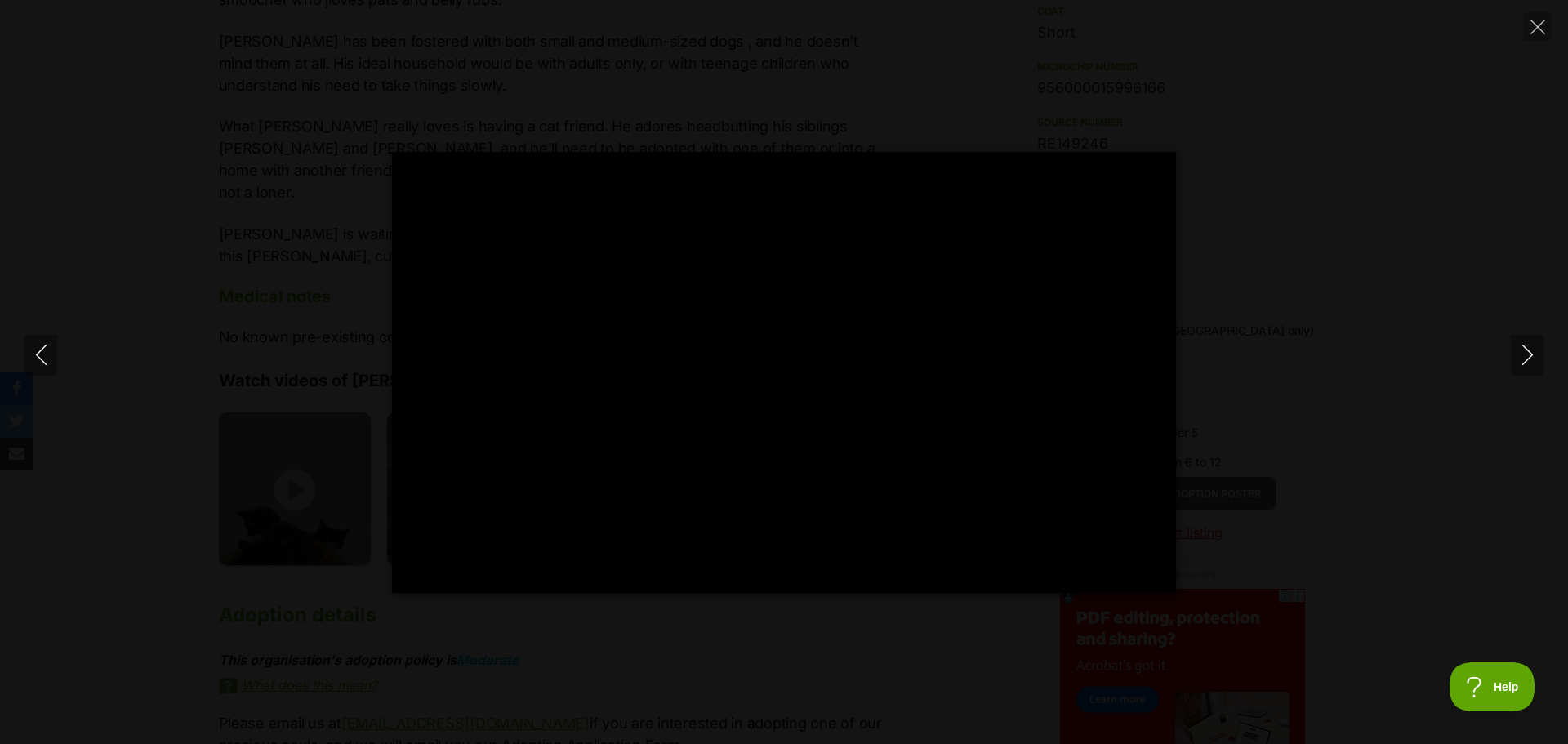
type input "100"
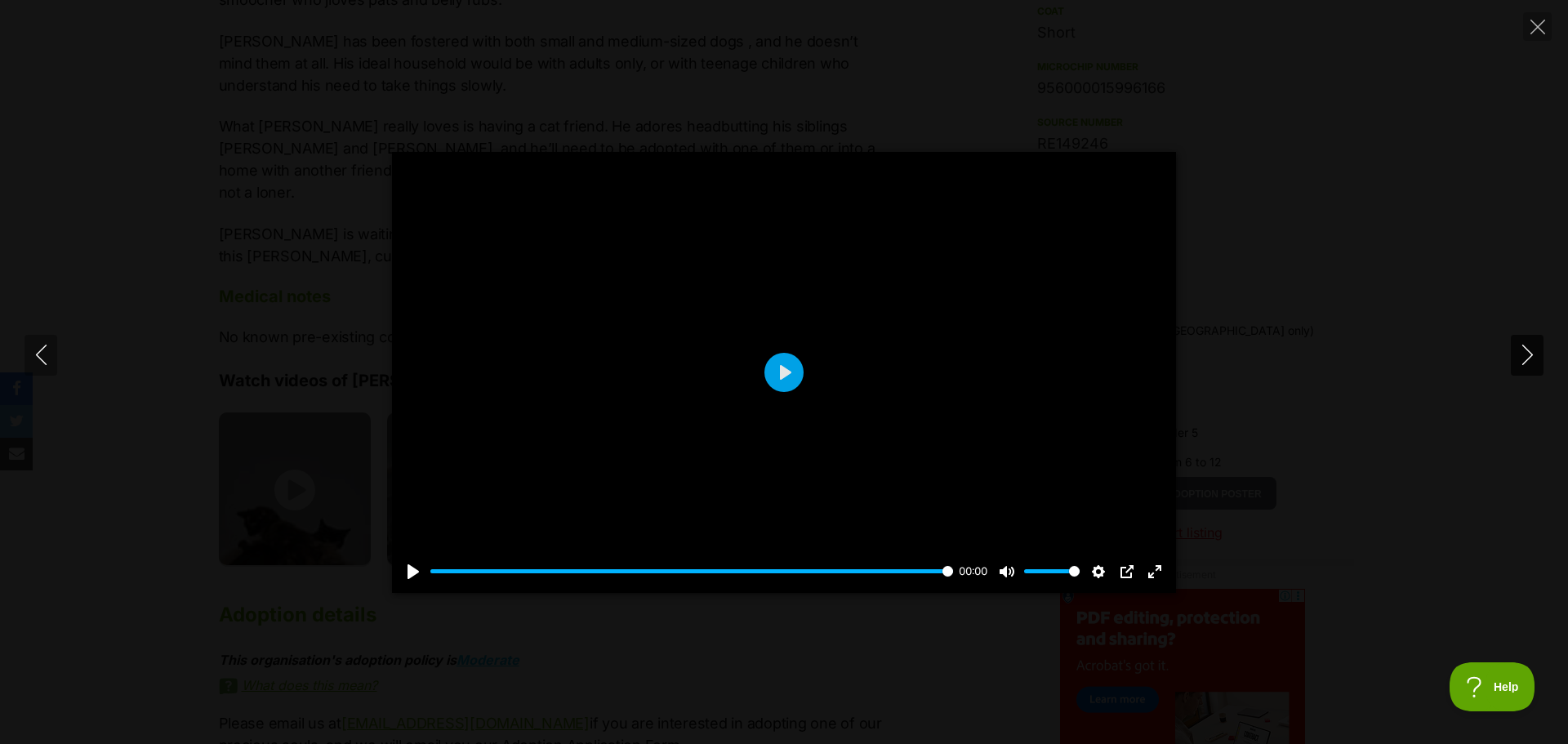
click at [1519, 353] on icon "Next" at bounding box center [1528, 355] width 20 height 20
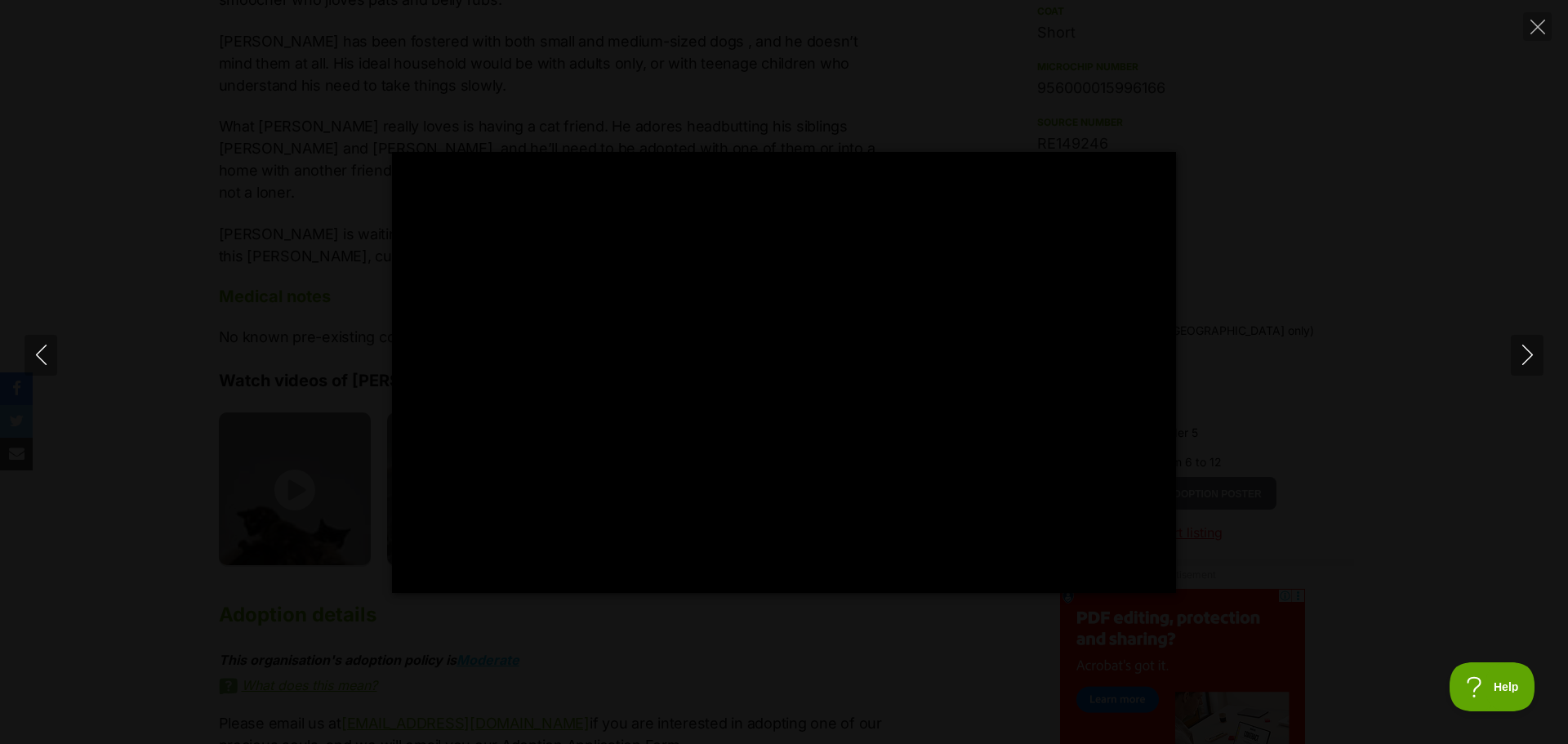
type input "100"
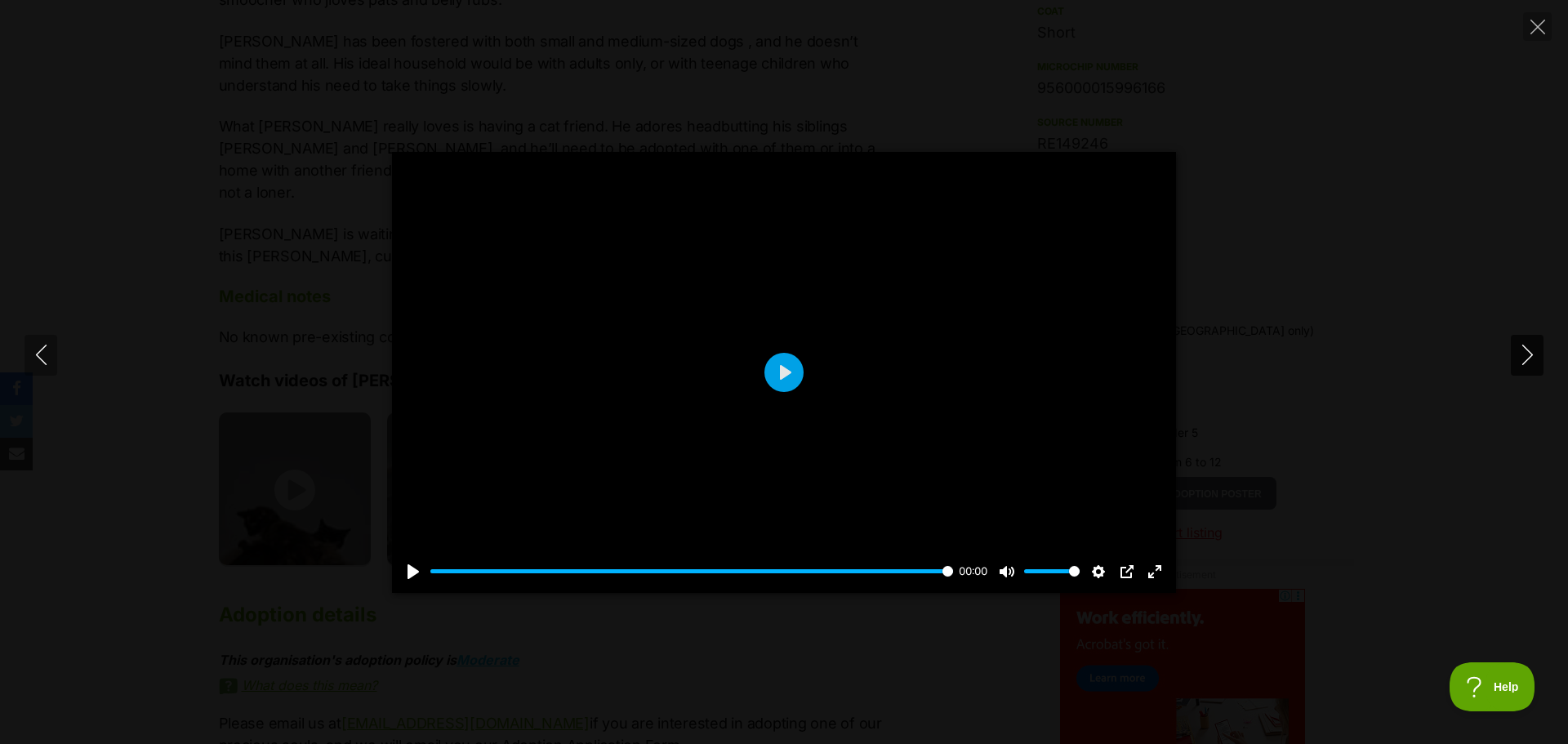
click at [1526, 351] on icon "Next" at bounding box center [1528, 355] width 20 height 20
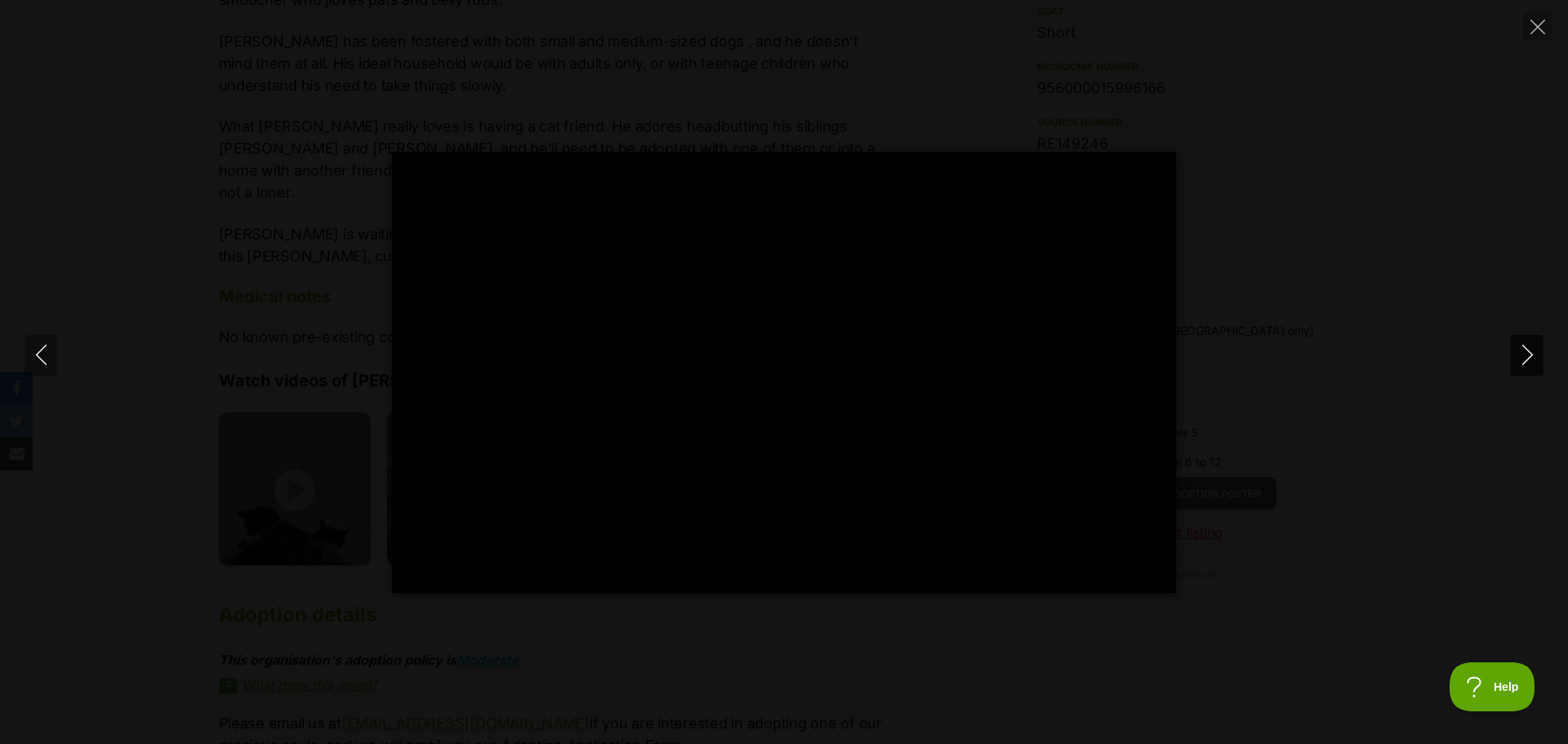
click at [1522, 351] on icon "Next" at bounding box center [1528, 355] width 20 height 20
type input "97.34"
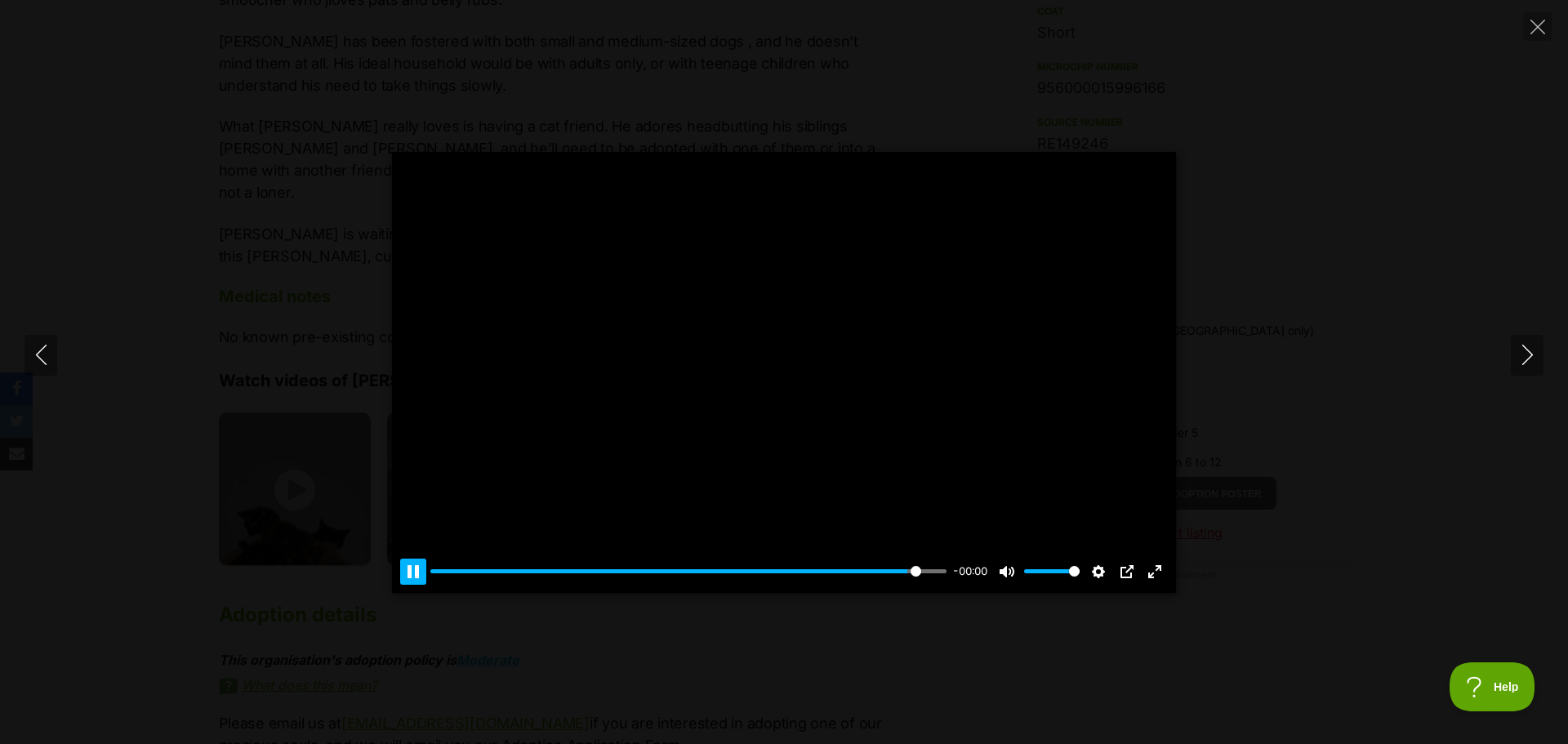
click at [413, 571] on button "Pause Play" at bounding box center [413, 571] width 26 height 26
type input "95.65"
